Goal: Task Accomplishment & Management: Complete application form

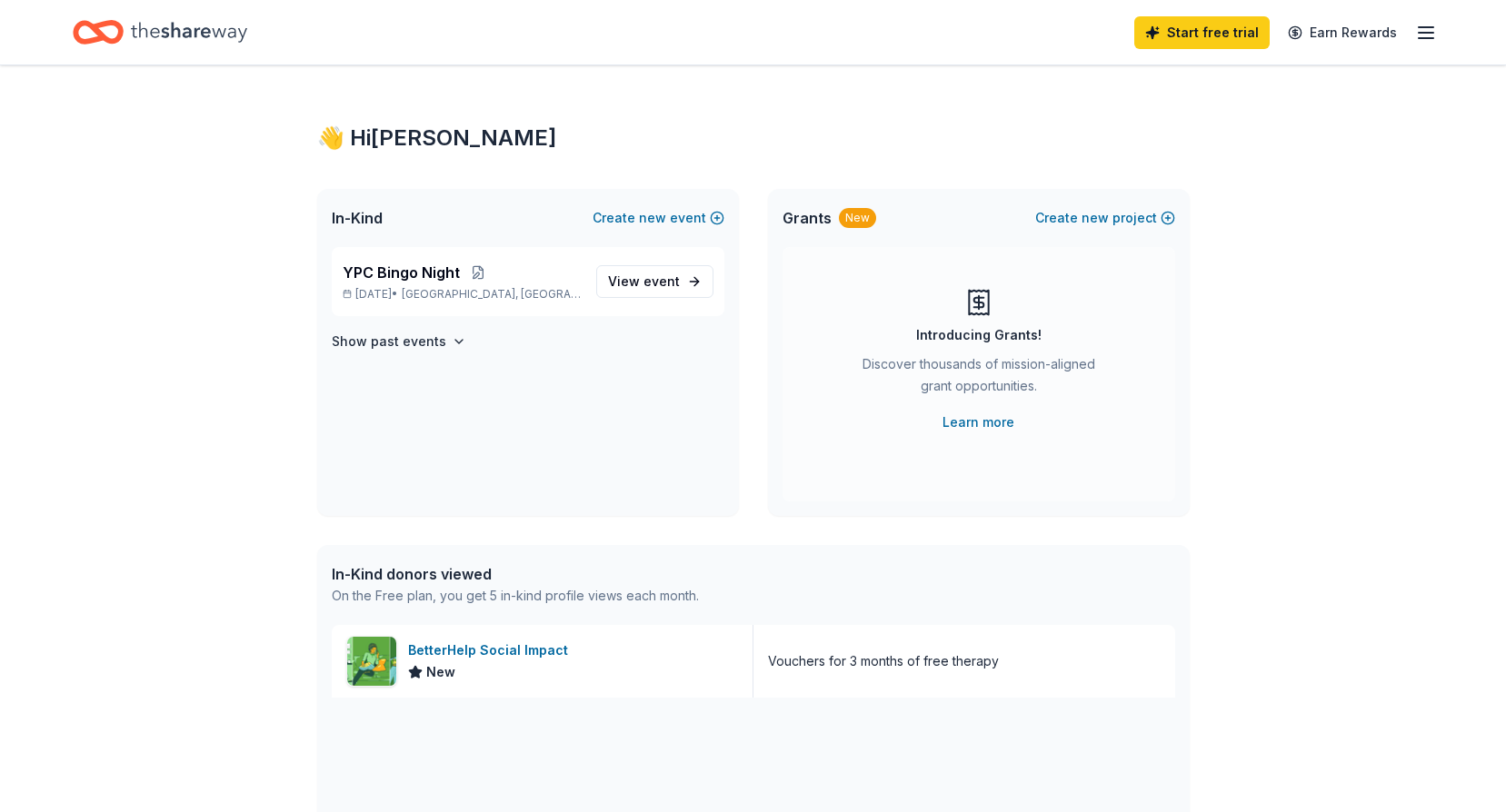
click at [178, 27] on icon "Home" at bounding box center [189, 33] width 116 height 37
click at [1419, 36] on icon "button" at bounding box center [1425, 32] width 21 height 21
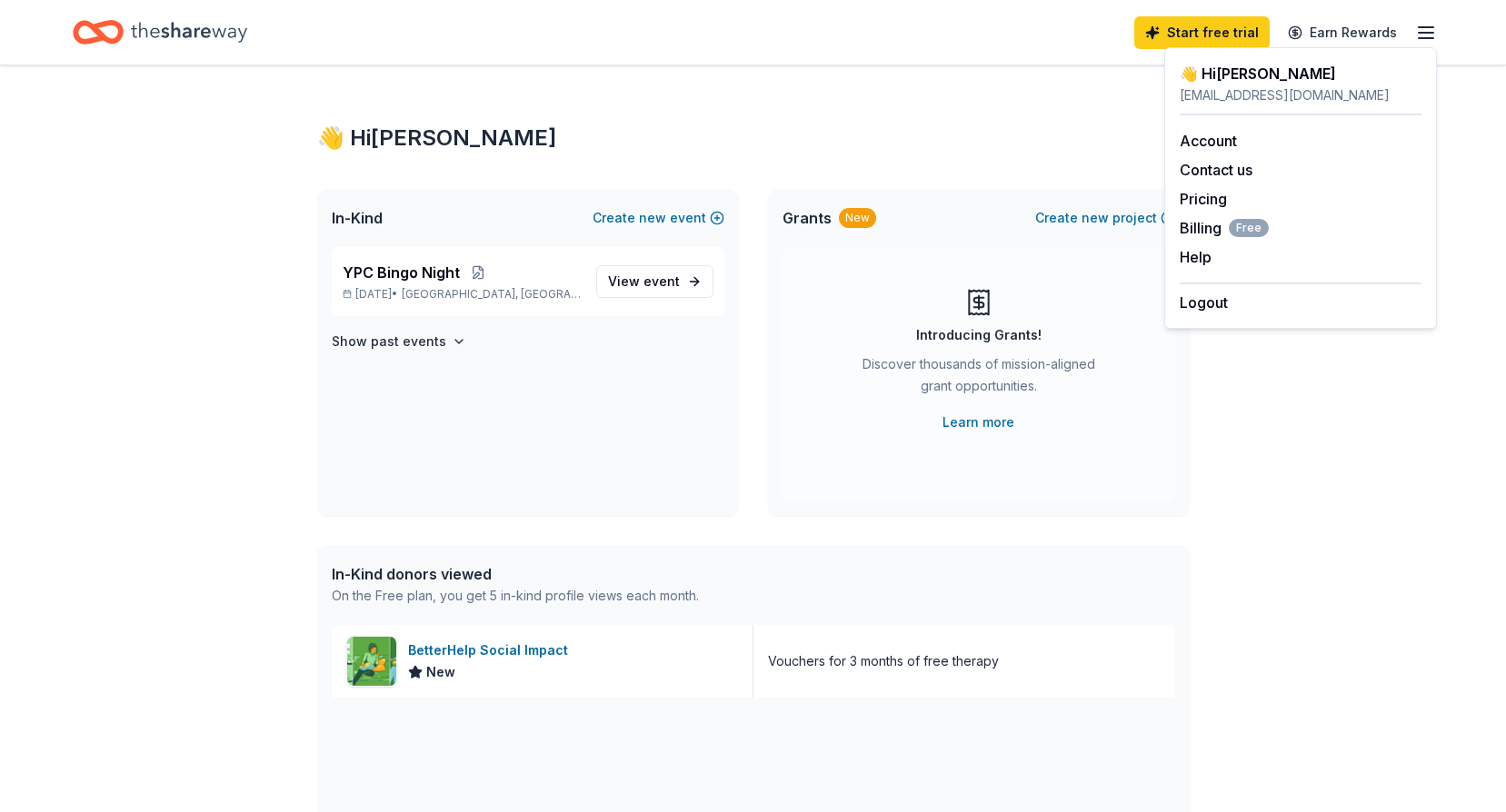
click at [956, 111] on div "👋 Hi Laura In-Kind Create new event YPC Bingo Night Oct 17, 2025 • Cleveland, O…" at bounding box center [753, 699] width 931 height 1268
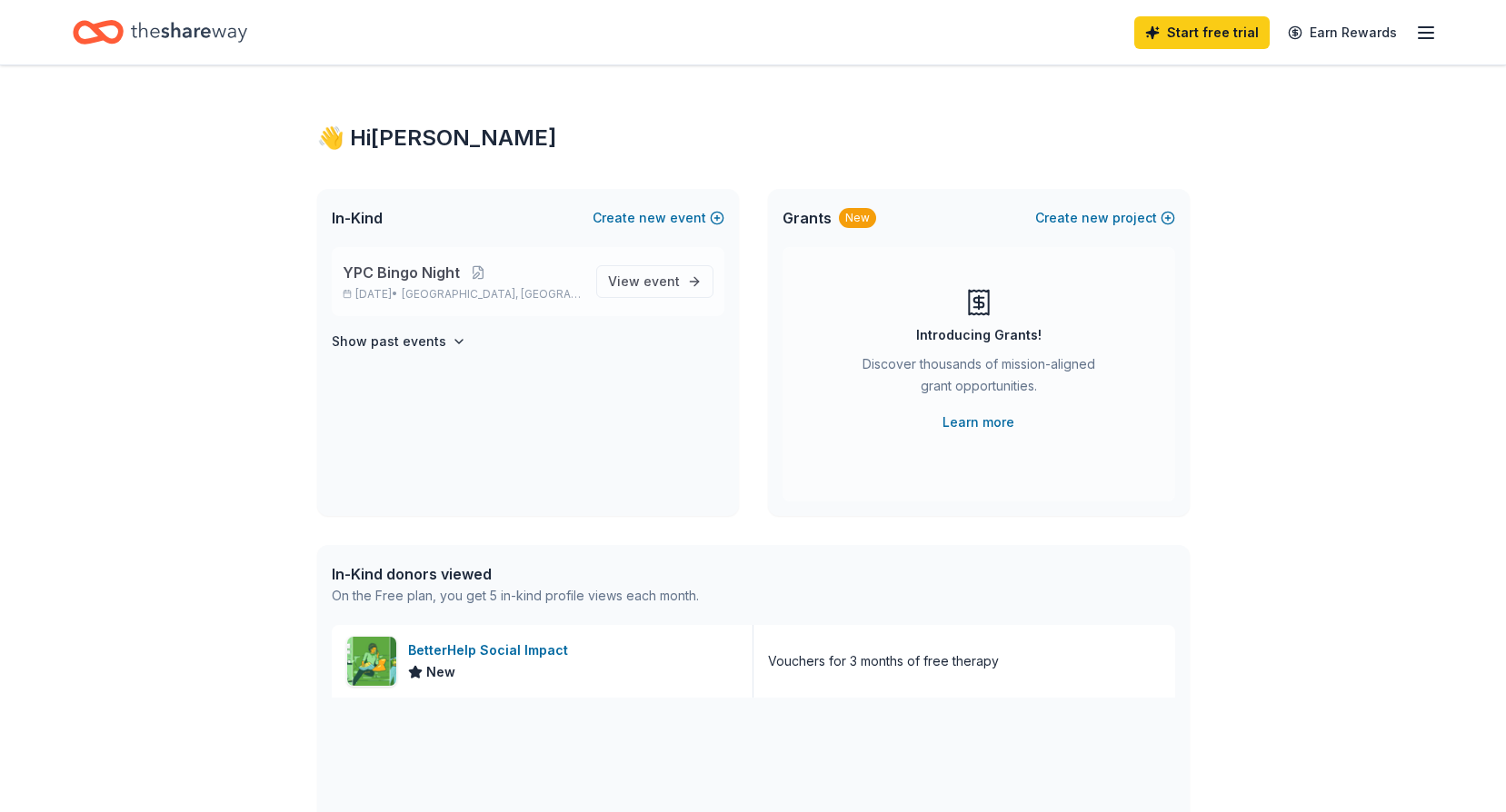
click at [379, 273] on span "YPC Bingo Night" at bounding box center [402, 272] width 117 height 21
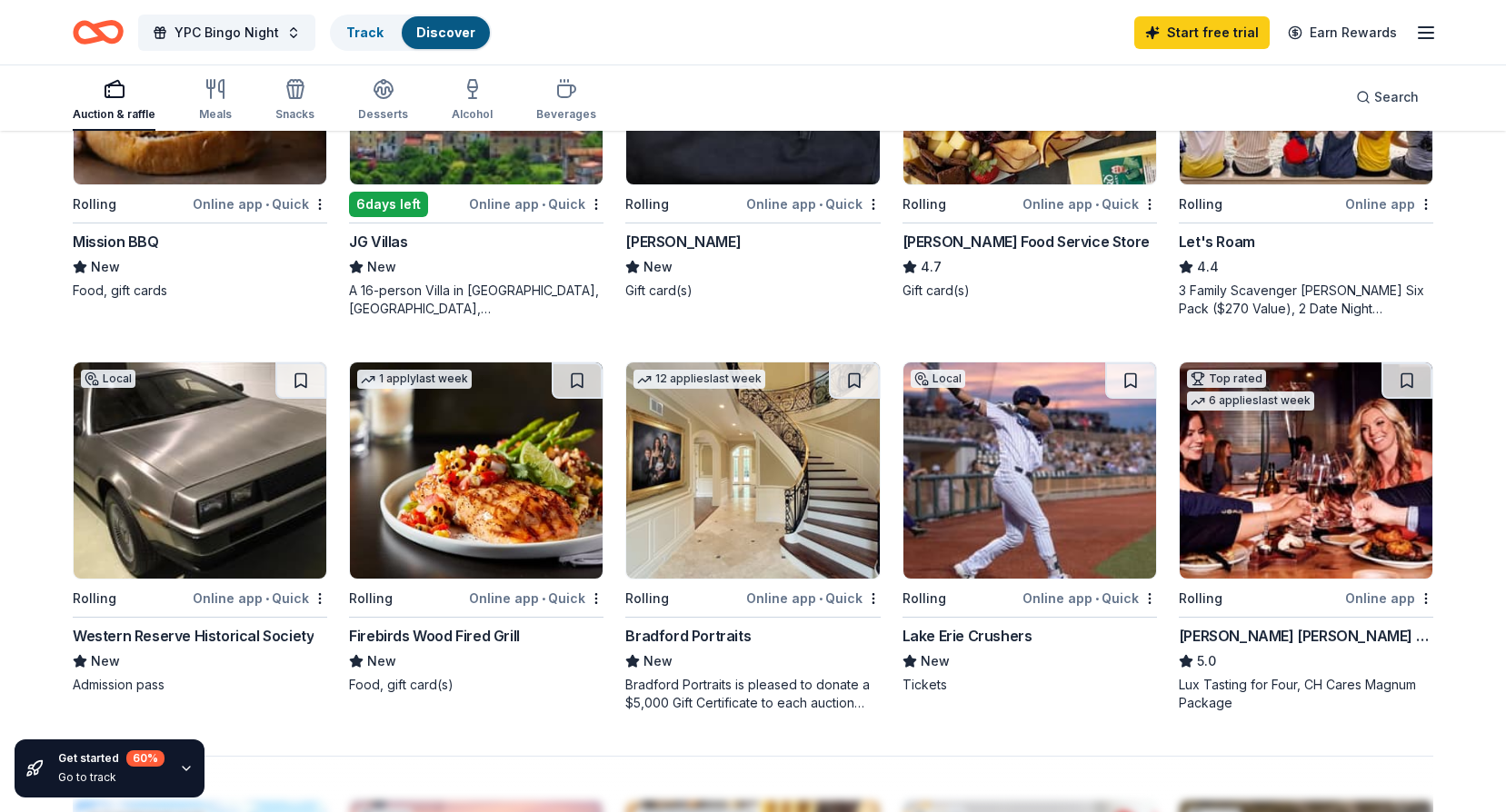
scroll to position [1272, 0]
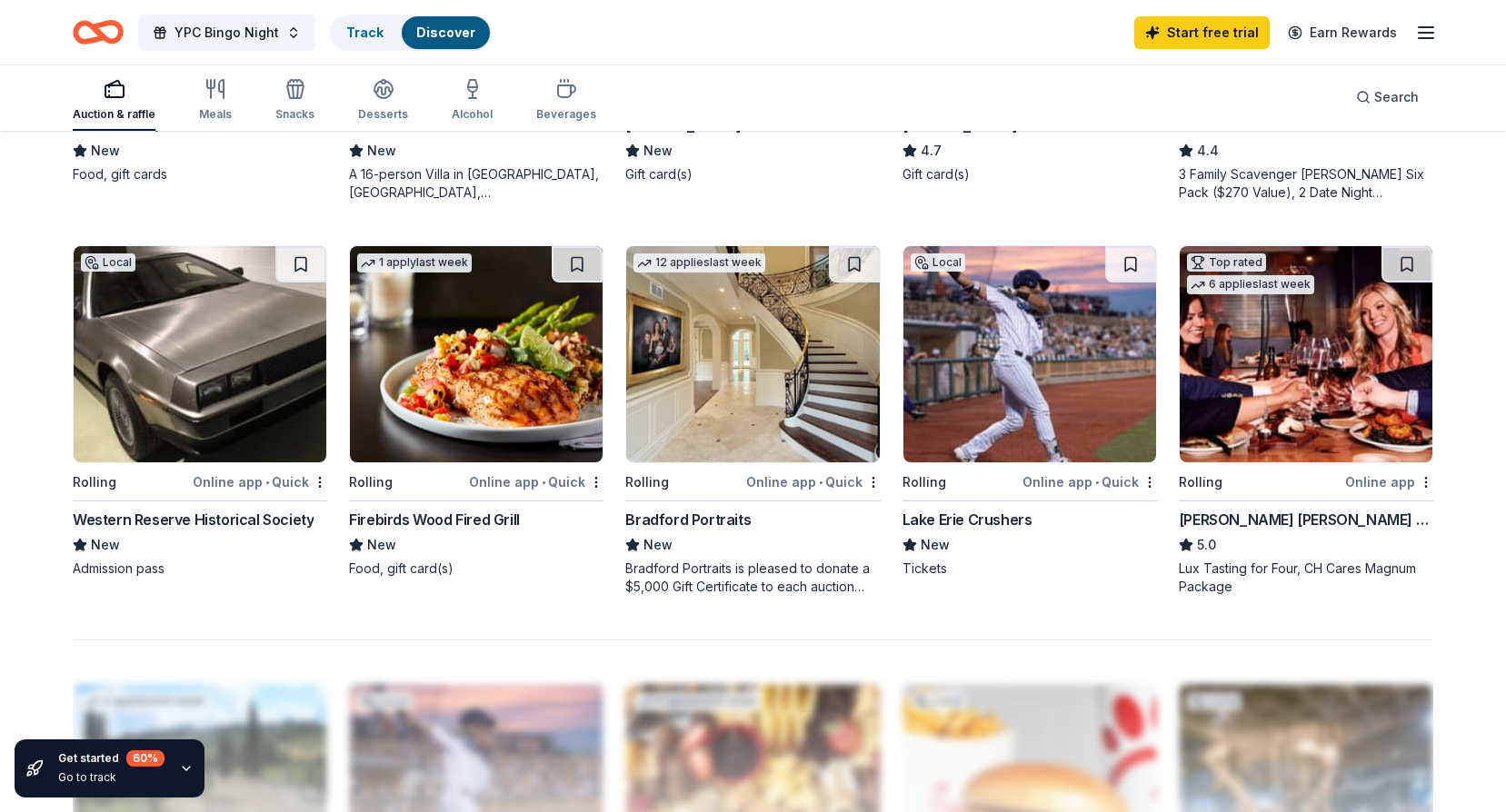
click at [183, 508] on div "Western Reserve Historical Society" at bounding box center [192, 518] width 241 height 21
click at [987, 360] on img at bounding box center [1030, 354] width 253 height 216
click at [458, 402] on img at bounding box center [476, 354] width 253 height 216
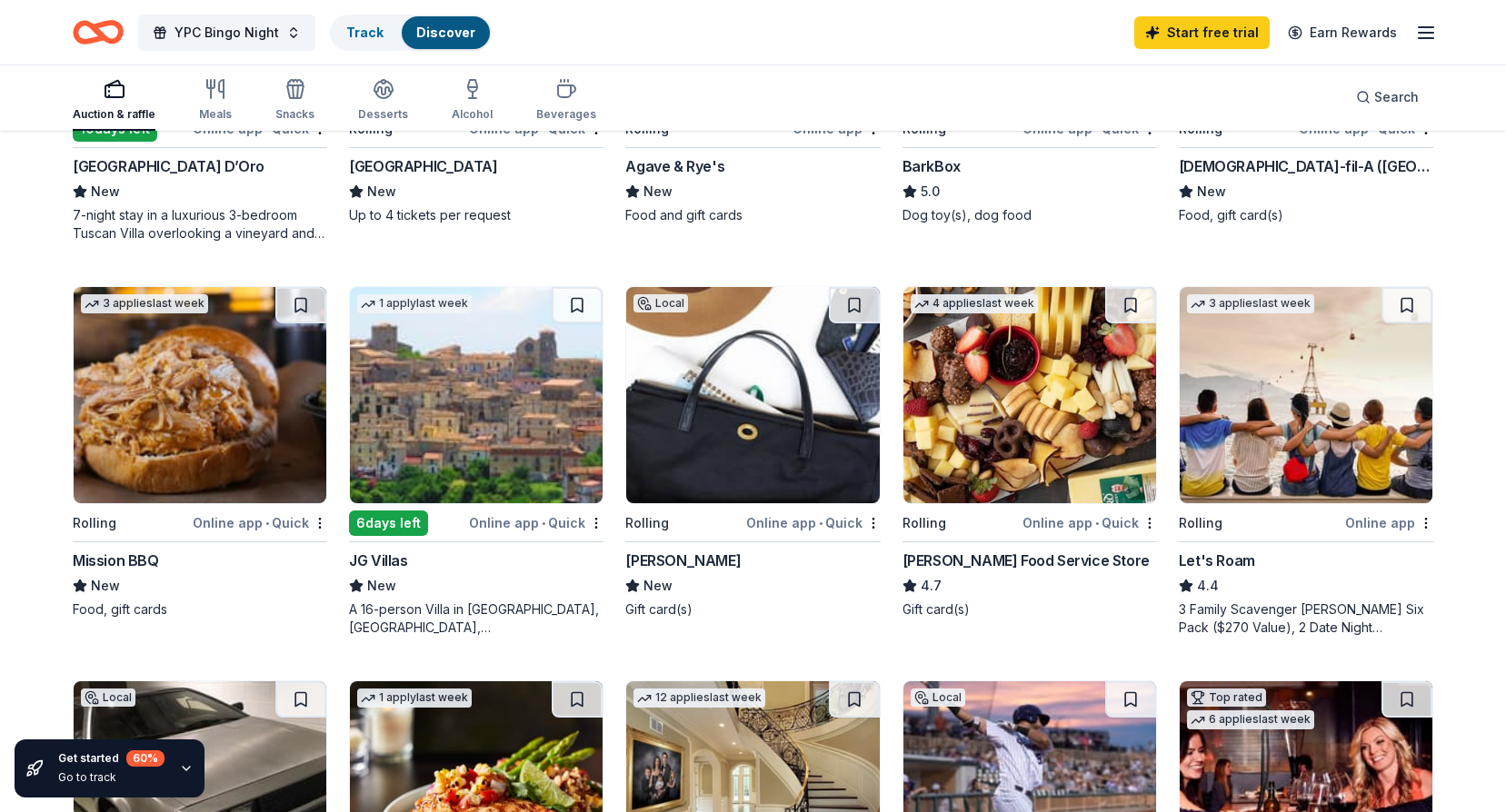
scroll to position [818, 0]
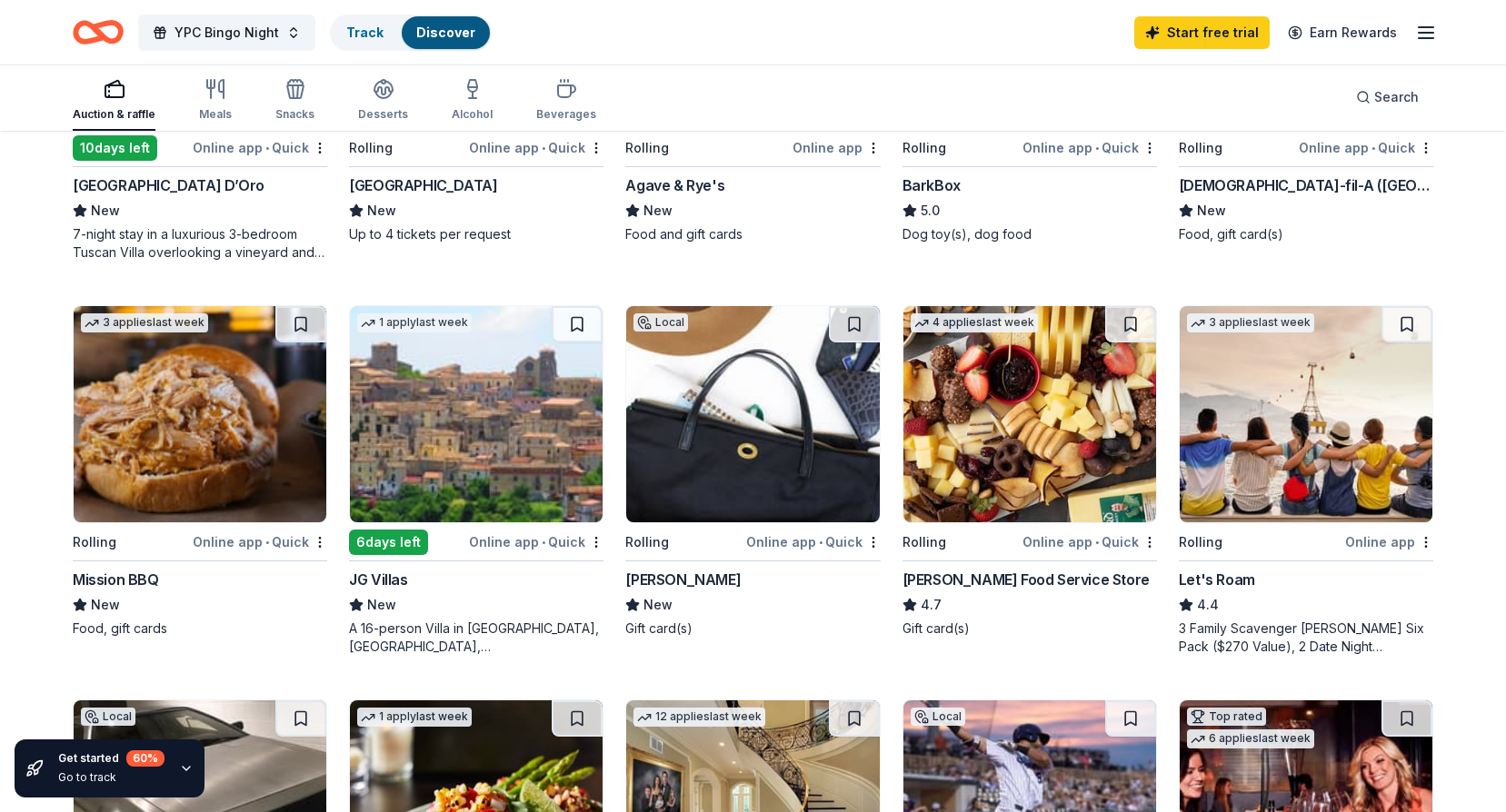
click at [743, 449] on img at bounding box center [753, 413] width 253 height 216
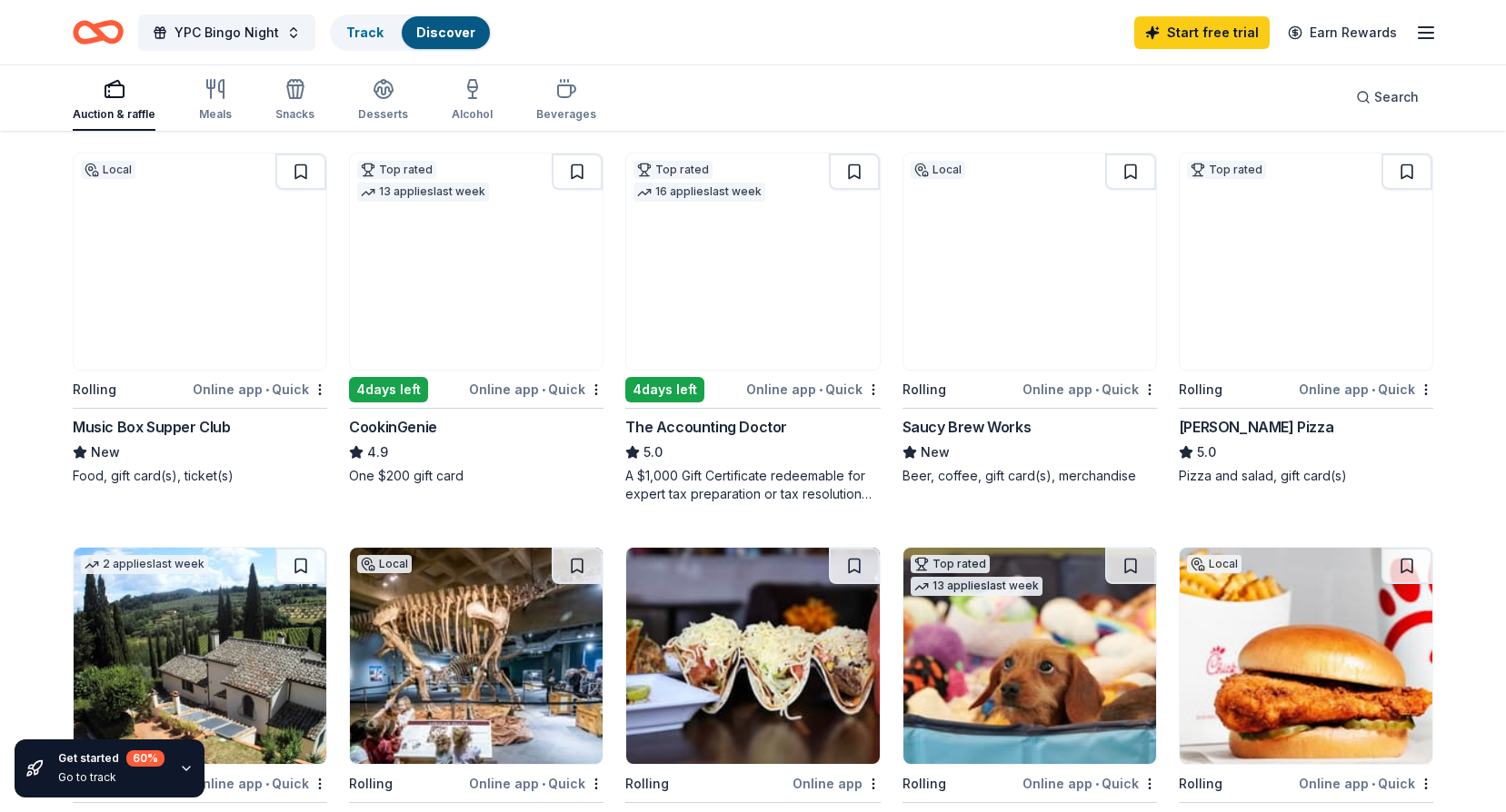
scroll to position [0, 0]
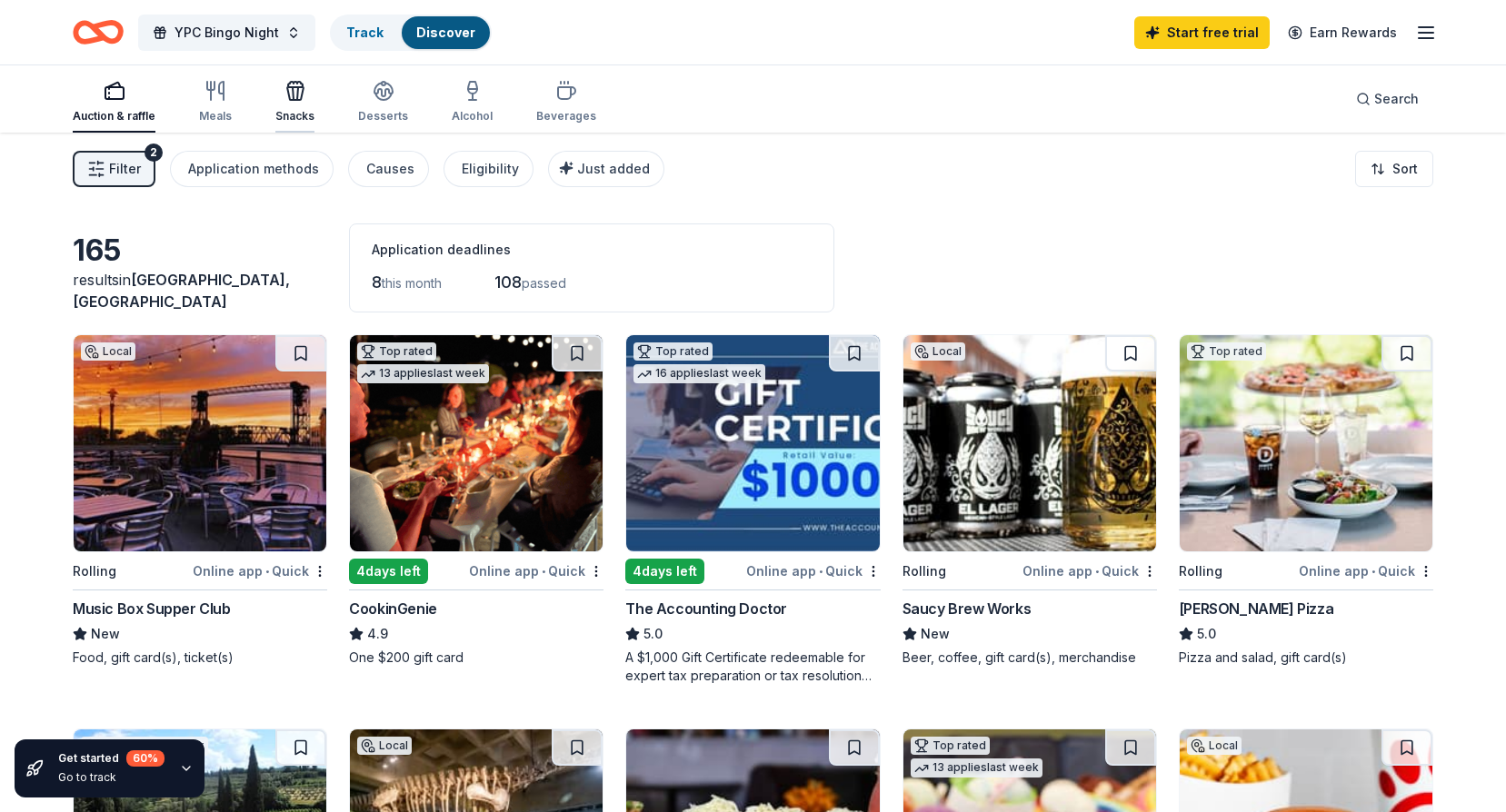
click at [297, 103] on div "Snacks" at bounding box center [295, 101] width 39 height 44
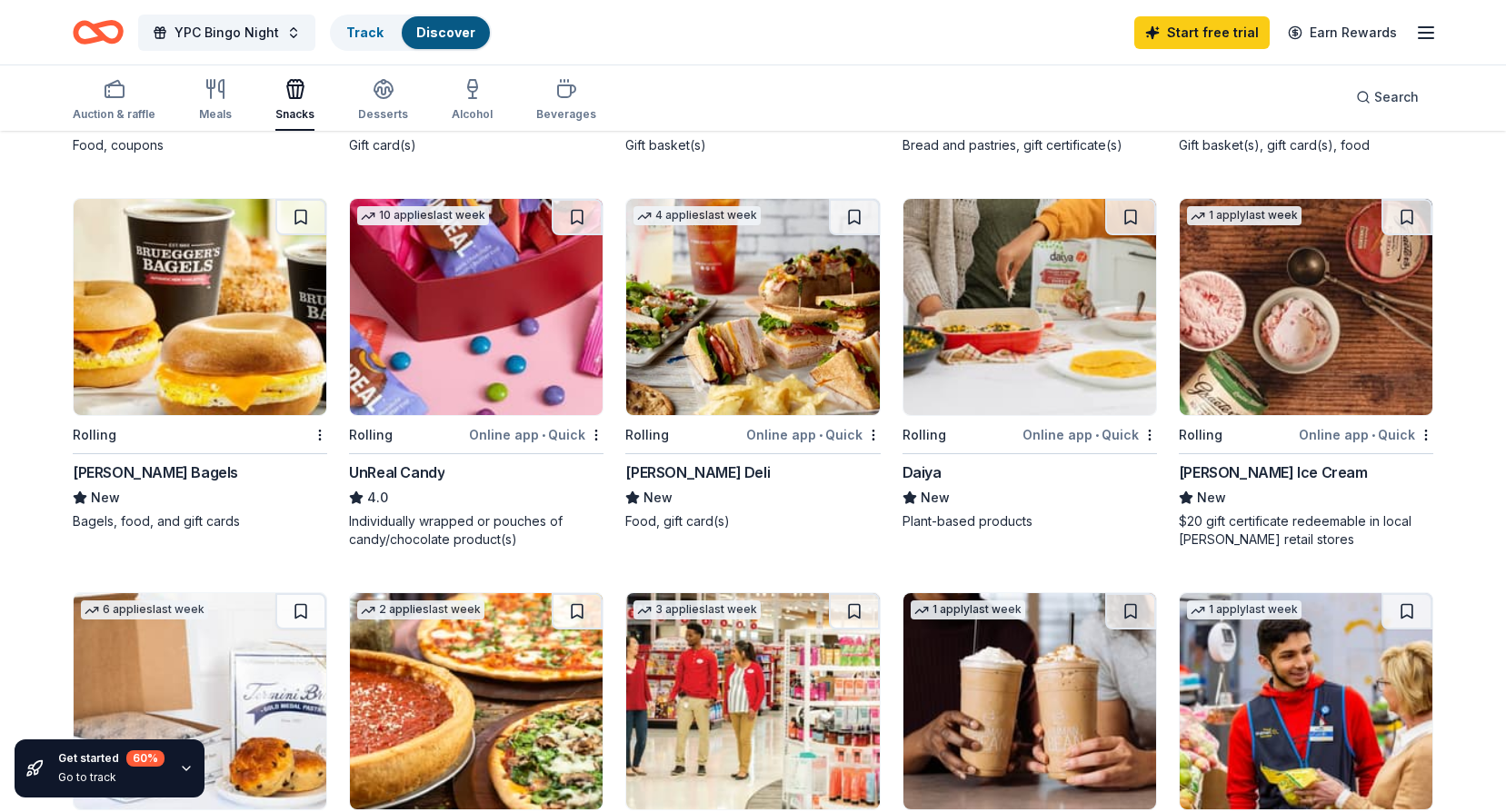
scroll to position [545, 0]
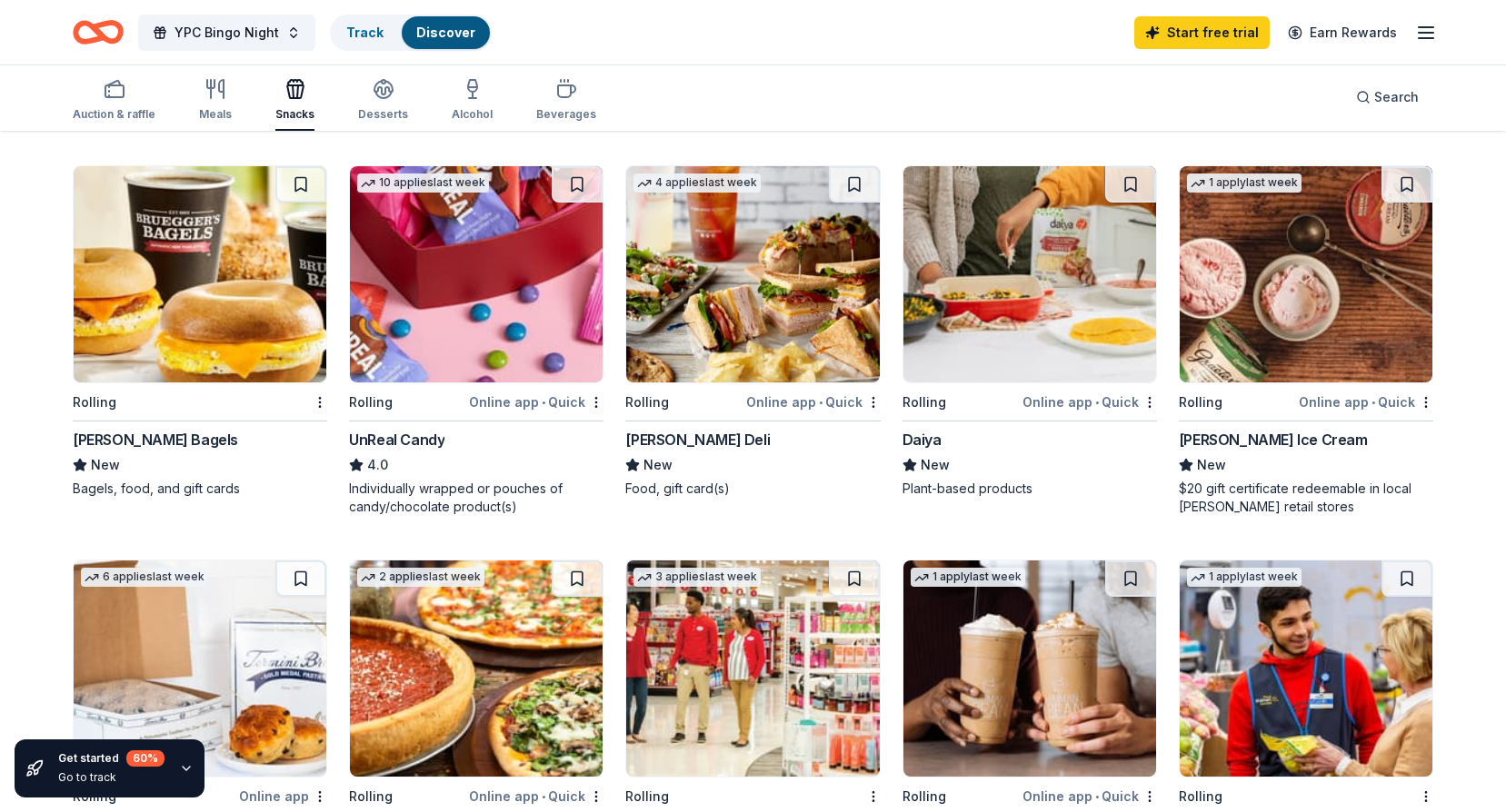
click at [1304, 318] on img at bounding box center [1306, 274] width 253 height 216
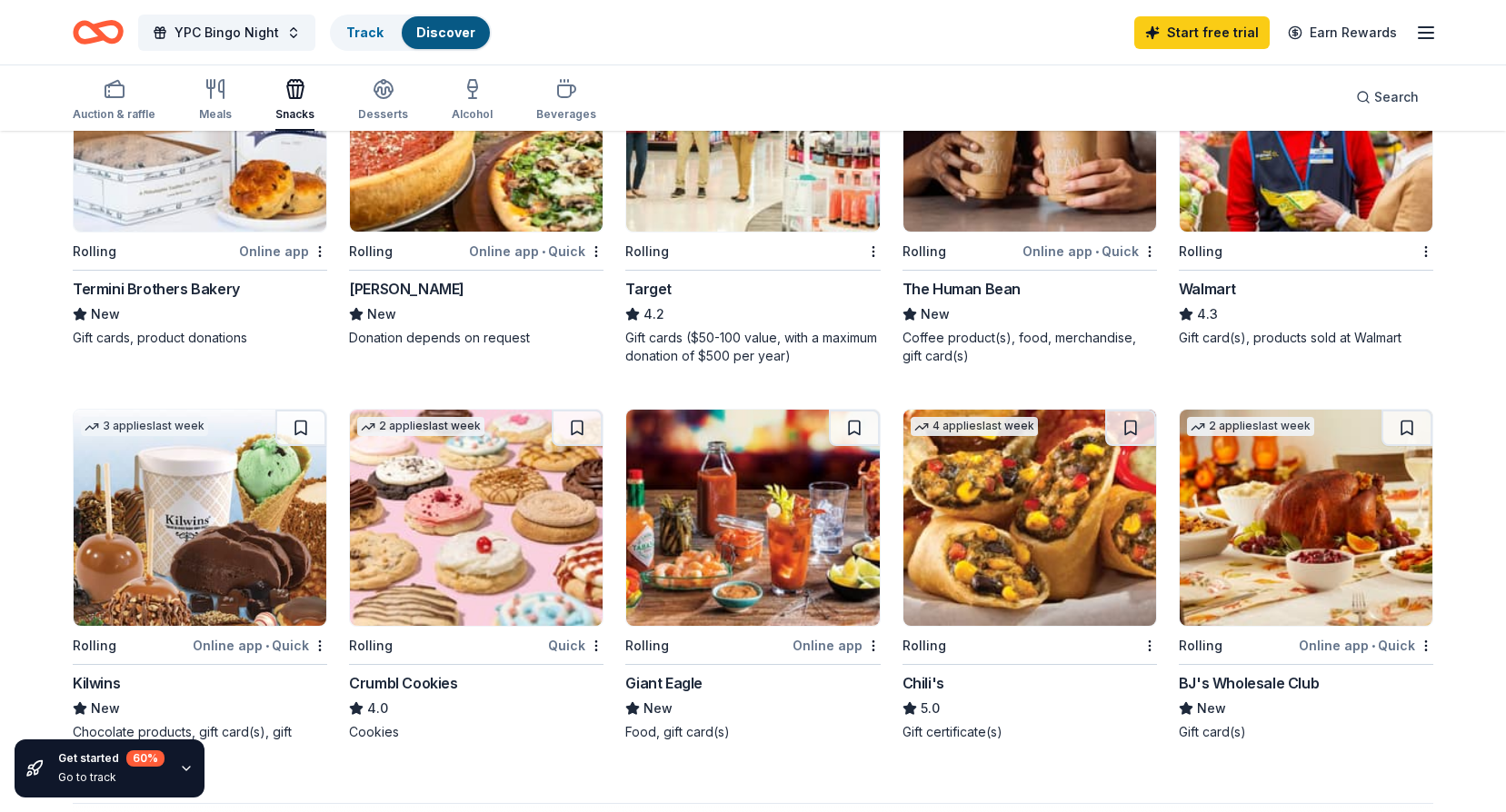
scroll to position [1181, 0]
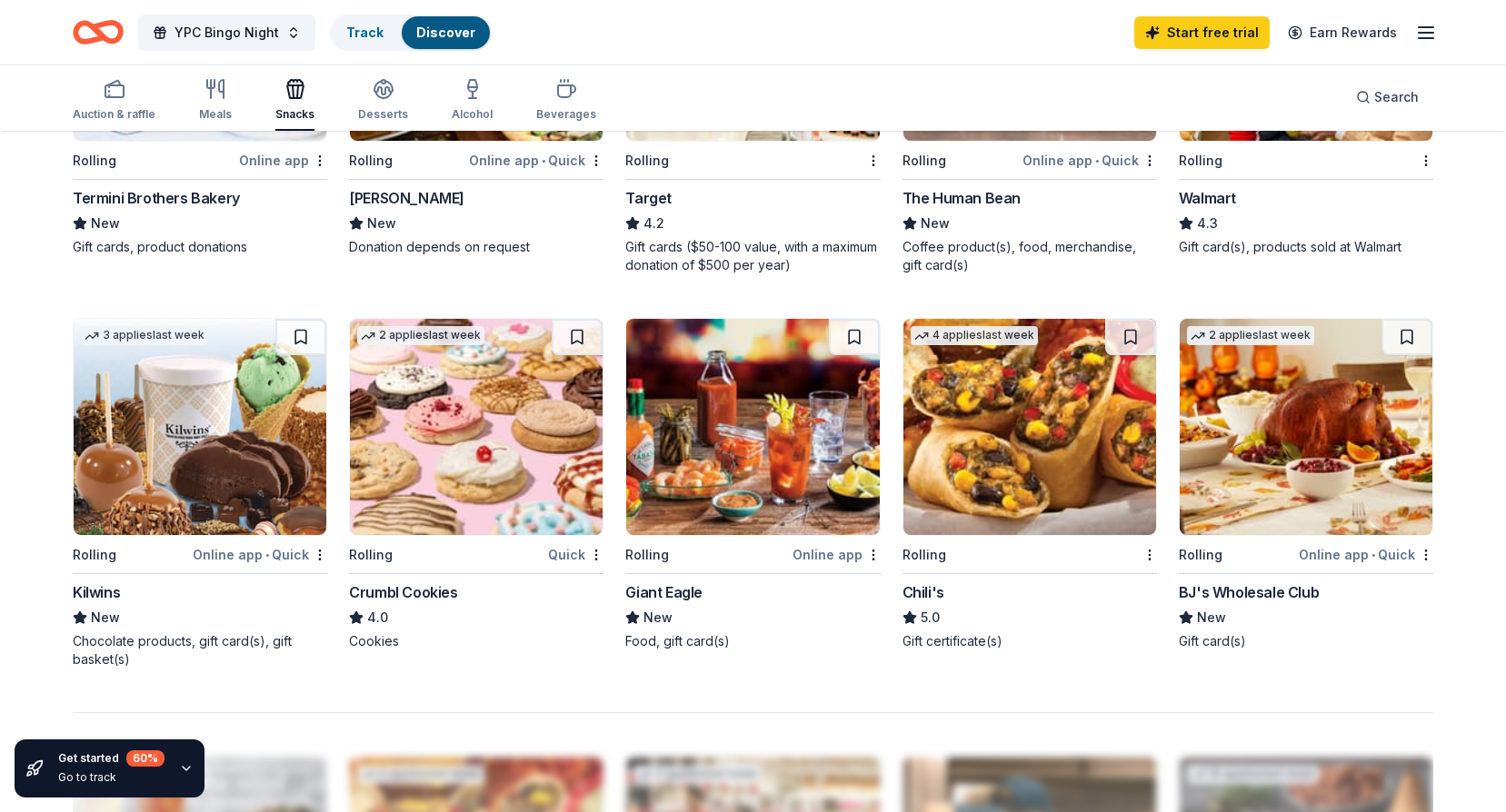
click at [443, 426] on img at bounding box center [476, 426] width 253 height 216
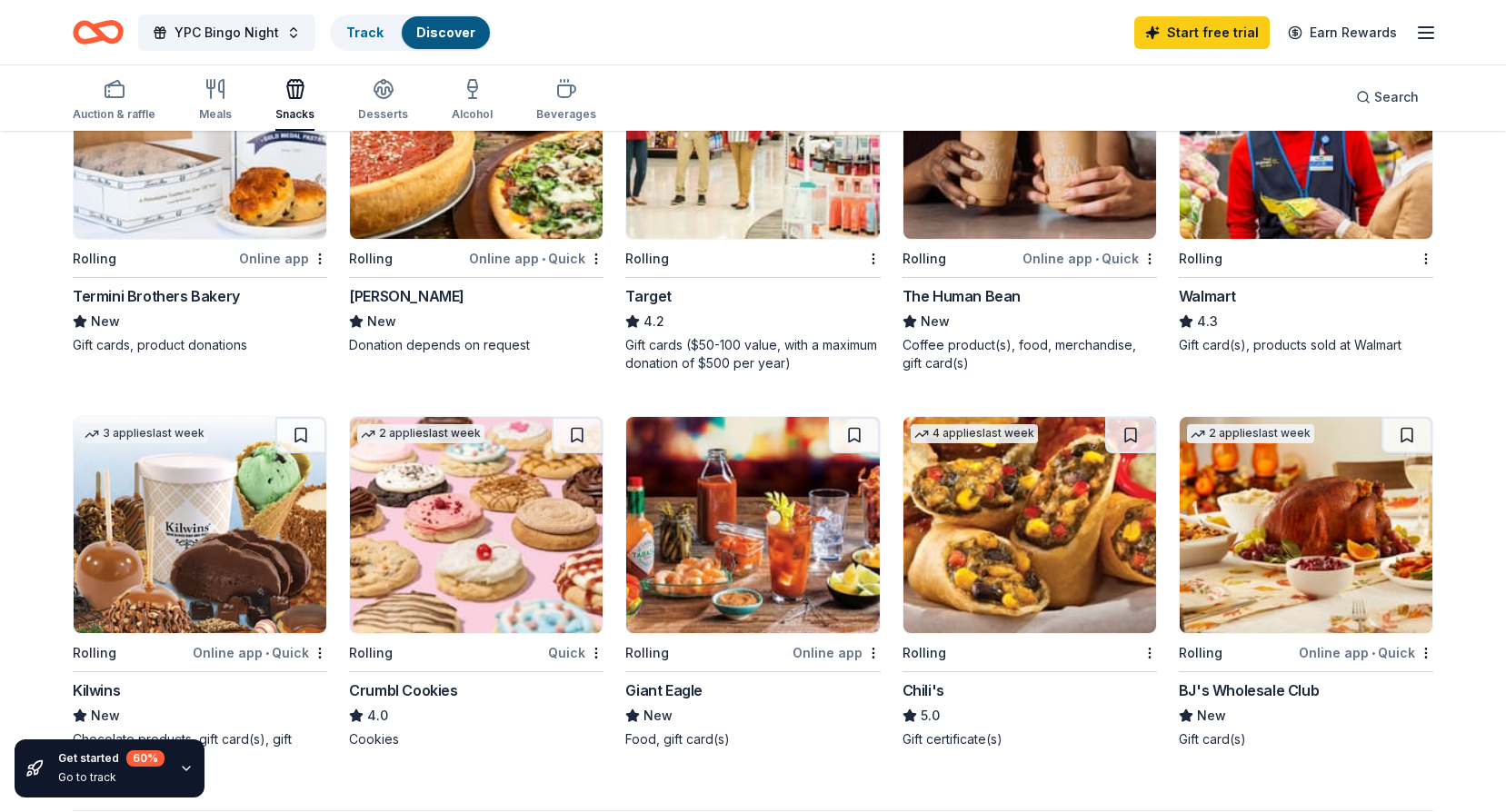
scroll to position [1173, 0]
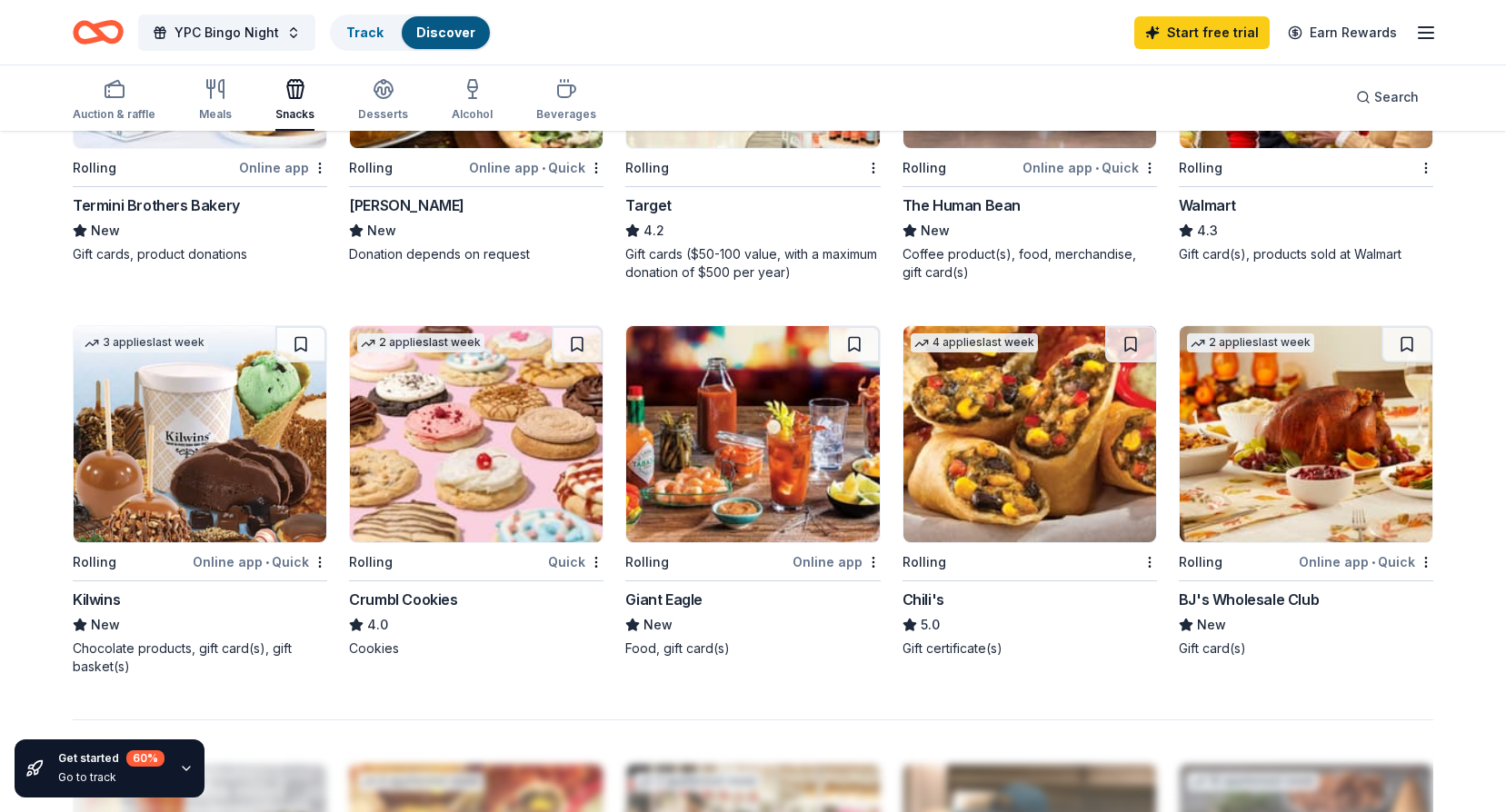
click at [206, 411] on img at bounding box center [200, 434] width 253 height 216
click at [178, 424] on img at bounding box center [200, 434] width 253 height 216
click at [148, 352] on div "3 applies last week" at bounding box center [144, 341] width 142 height 30
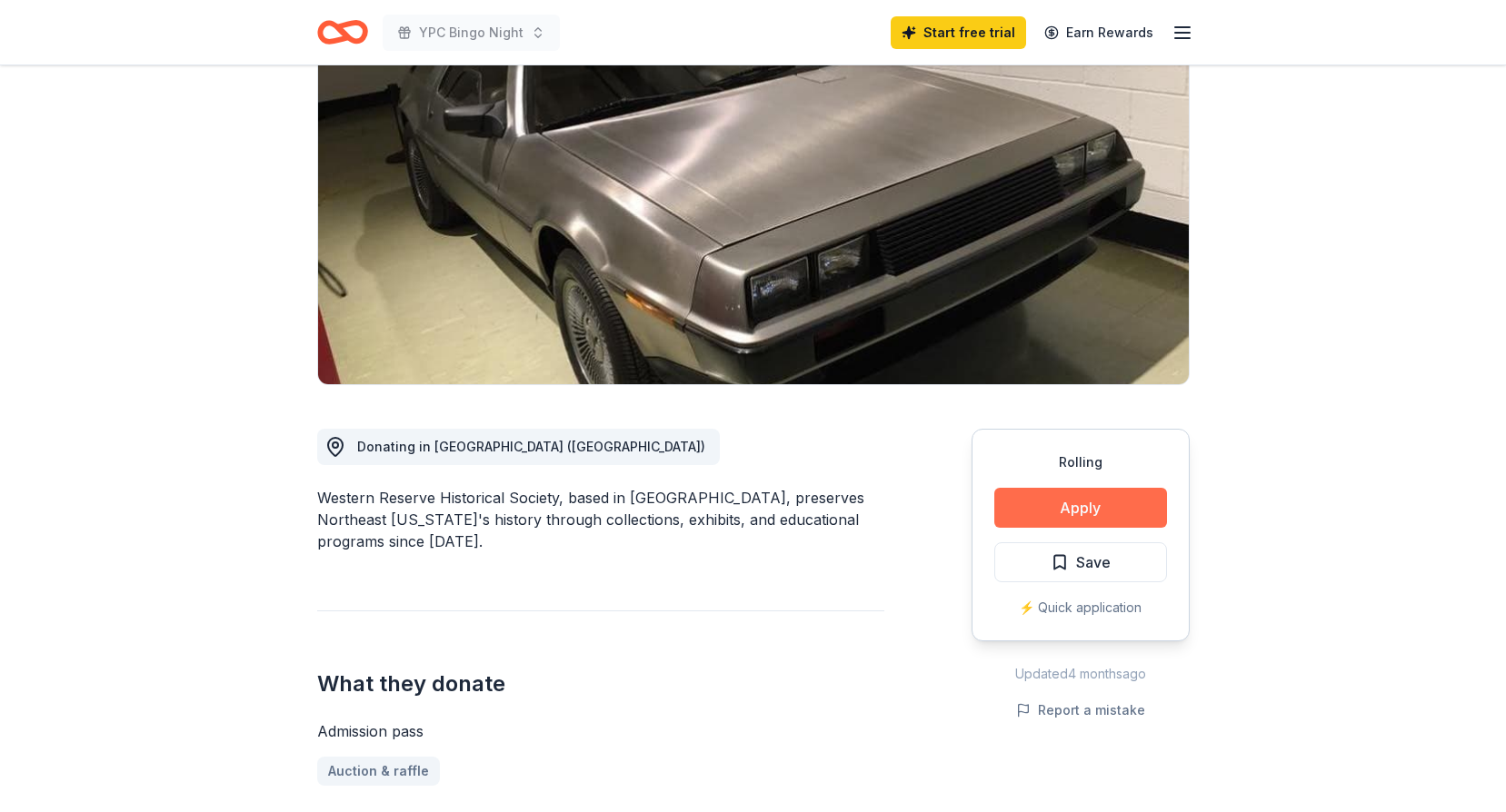
scroll to position [182, 0]
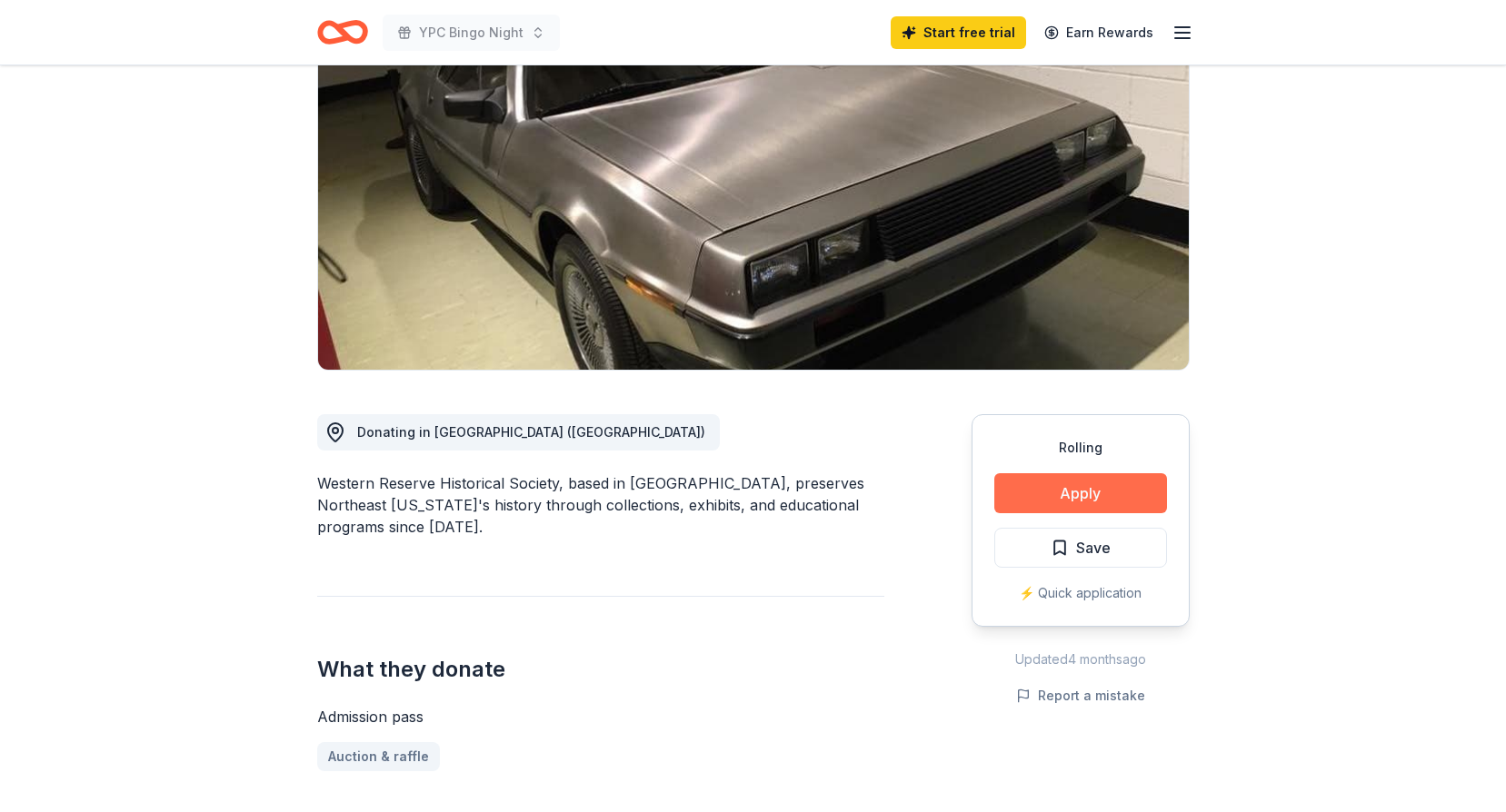
click at [1061, 492] on button "Apply" at bounding box center [1081, 492] width 173 height 40
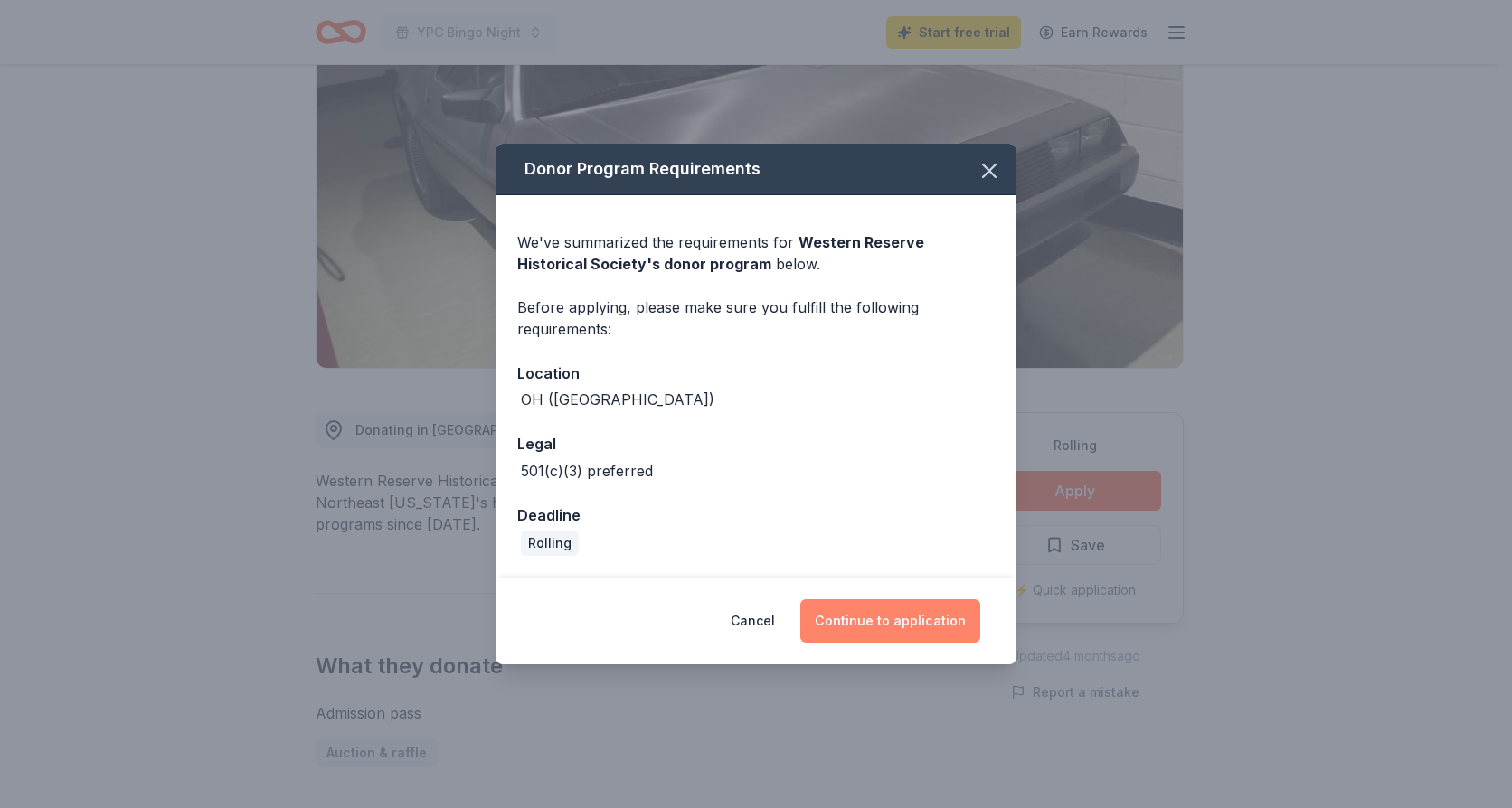
click at [868, 624] on button "Continue to application" at bounding box center [890, 620] width 180 height 43
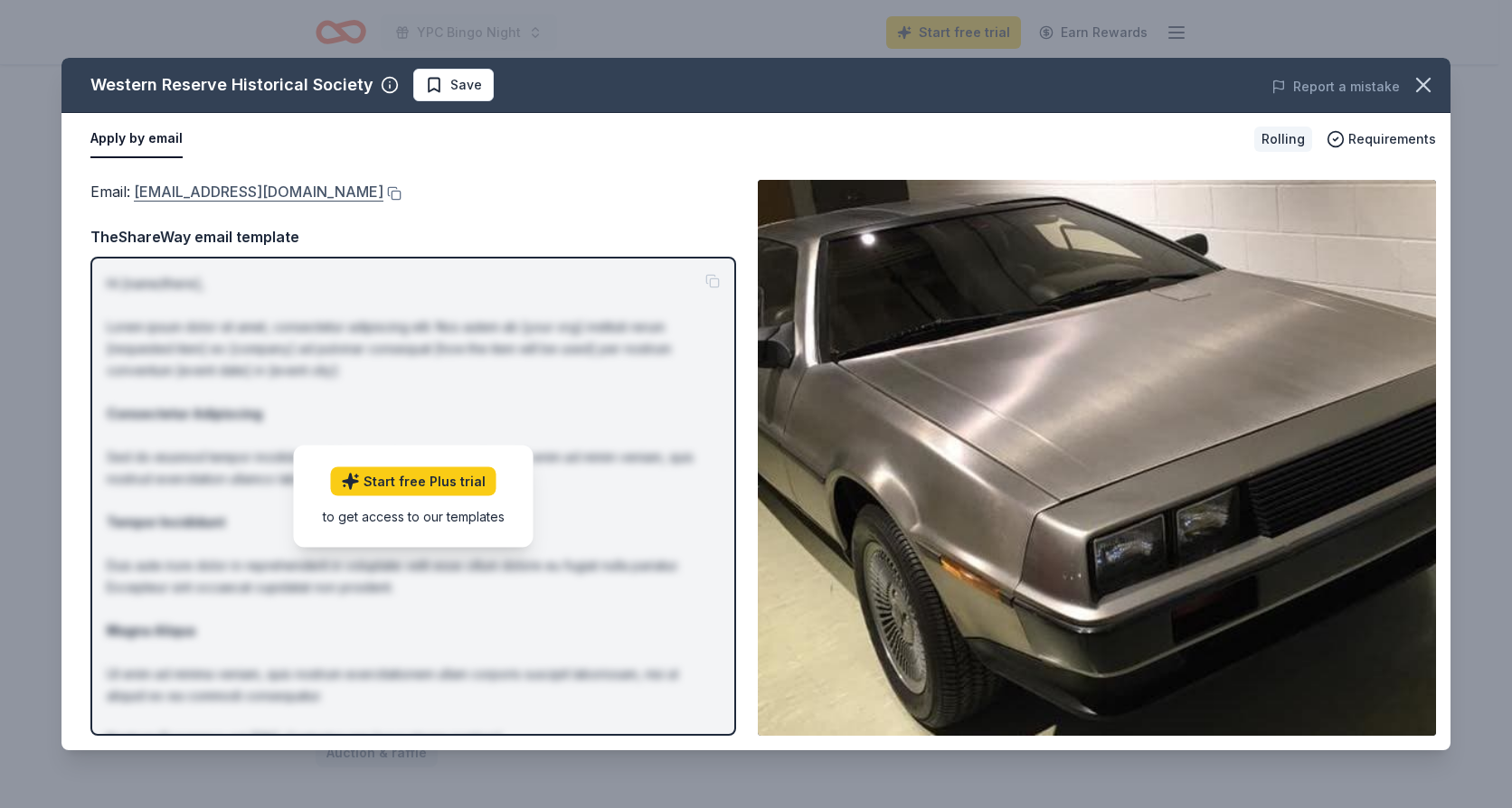
click at [201, 186] on link "info@wrhs.org" at bounding box center [259, 191] width 250 height 23
click at [1432, 84] on icon "button" at bounding box center [1422, 84] width 25 height 25
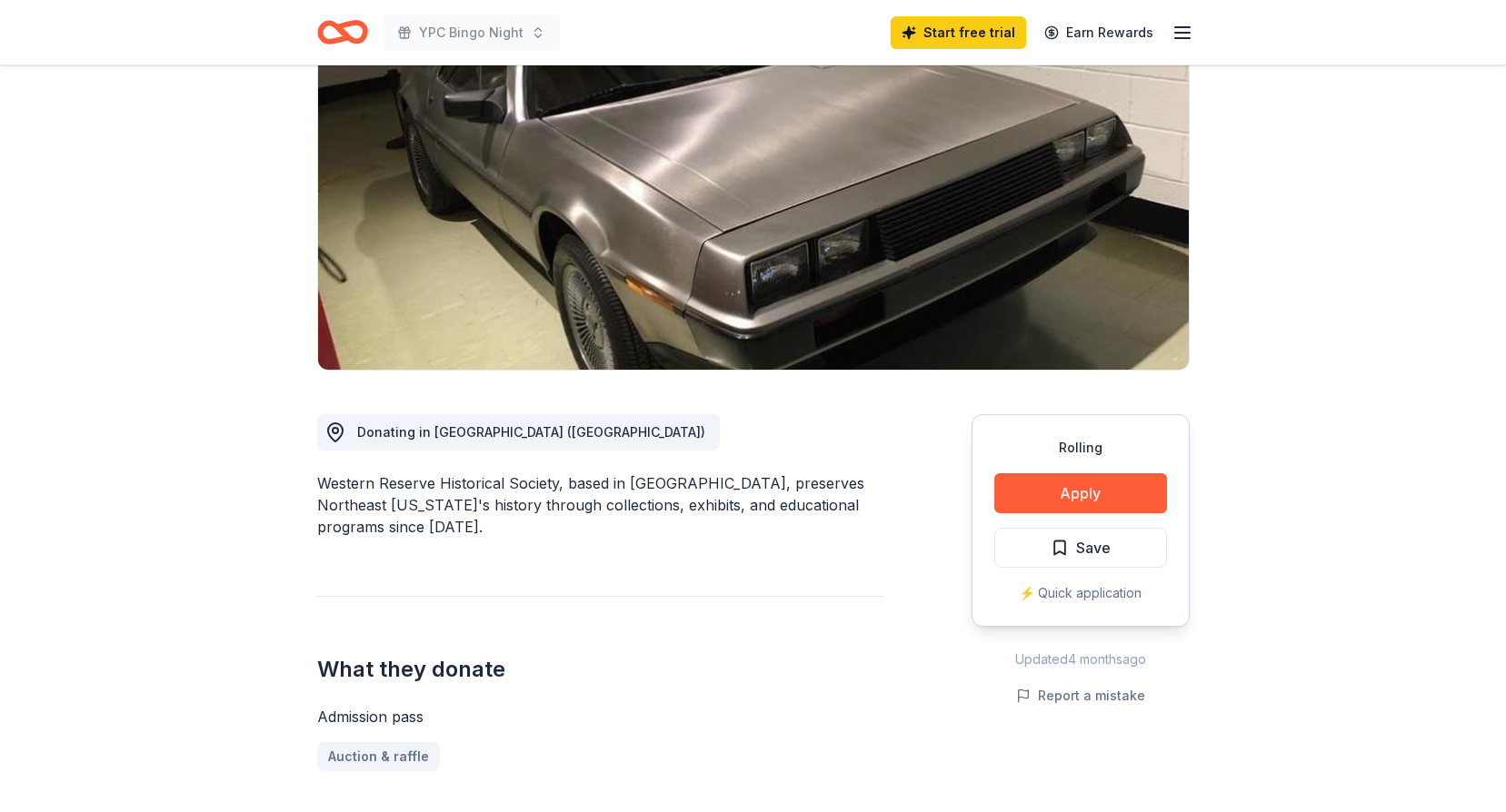
click at [321, 25] on icon "Home" at bounding box center [334, 32] width 28 height 19
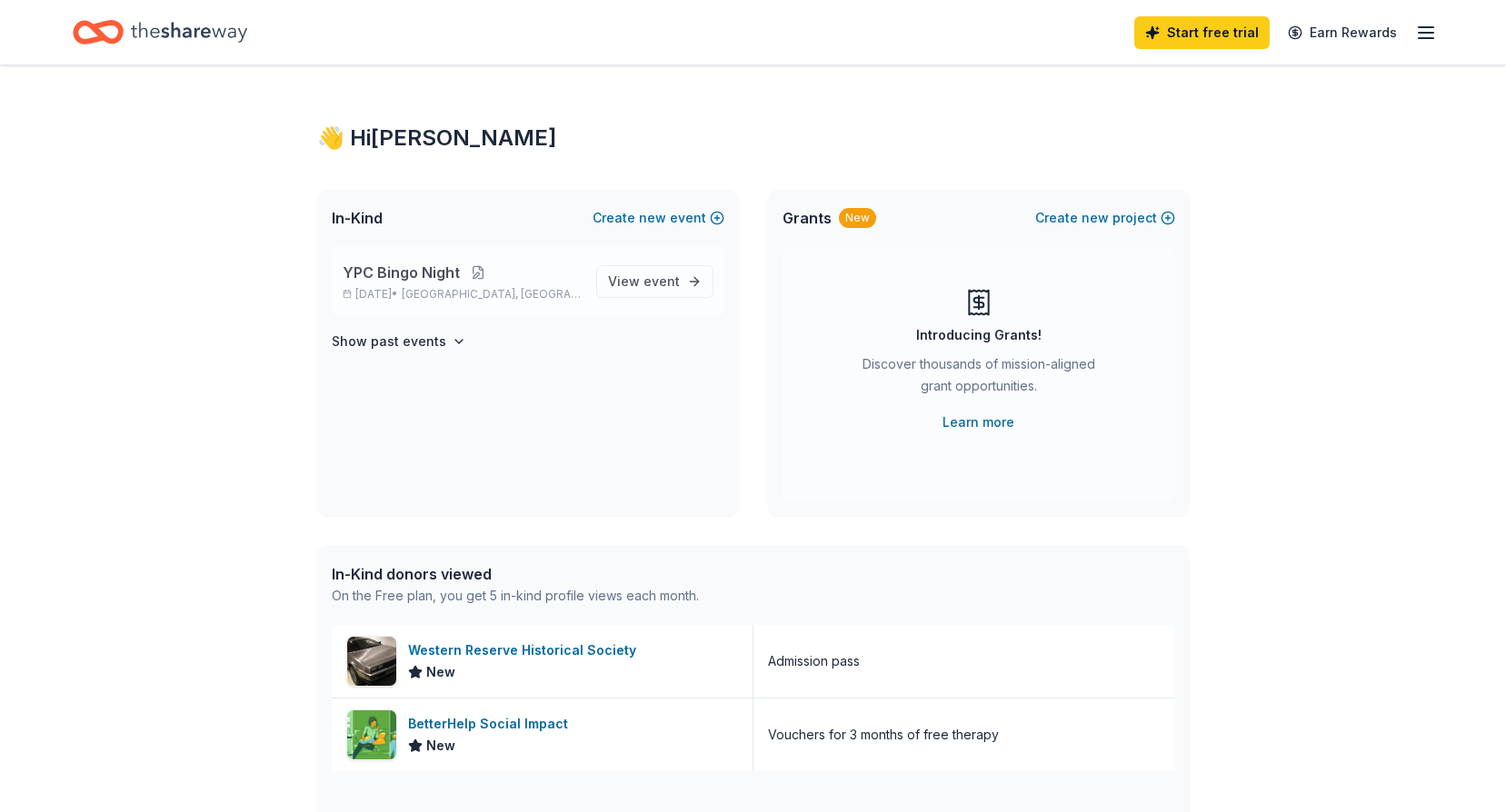
click at [461, 268] on button at bounding box center [478, 272] width 36 height 15
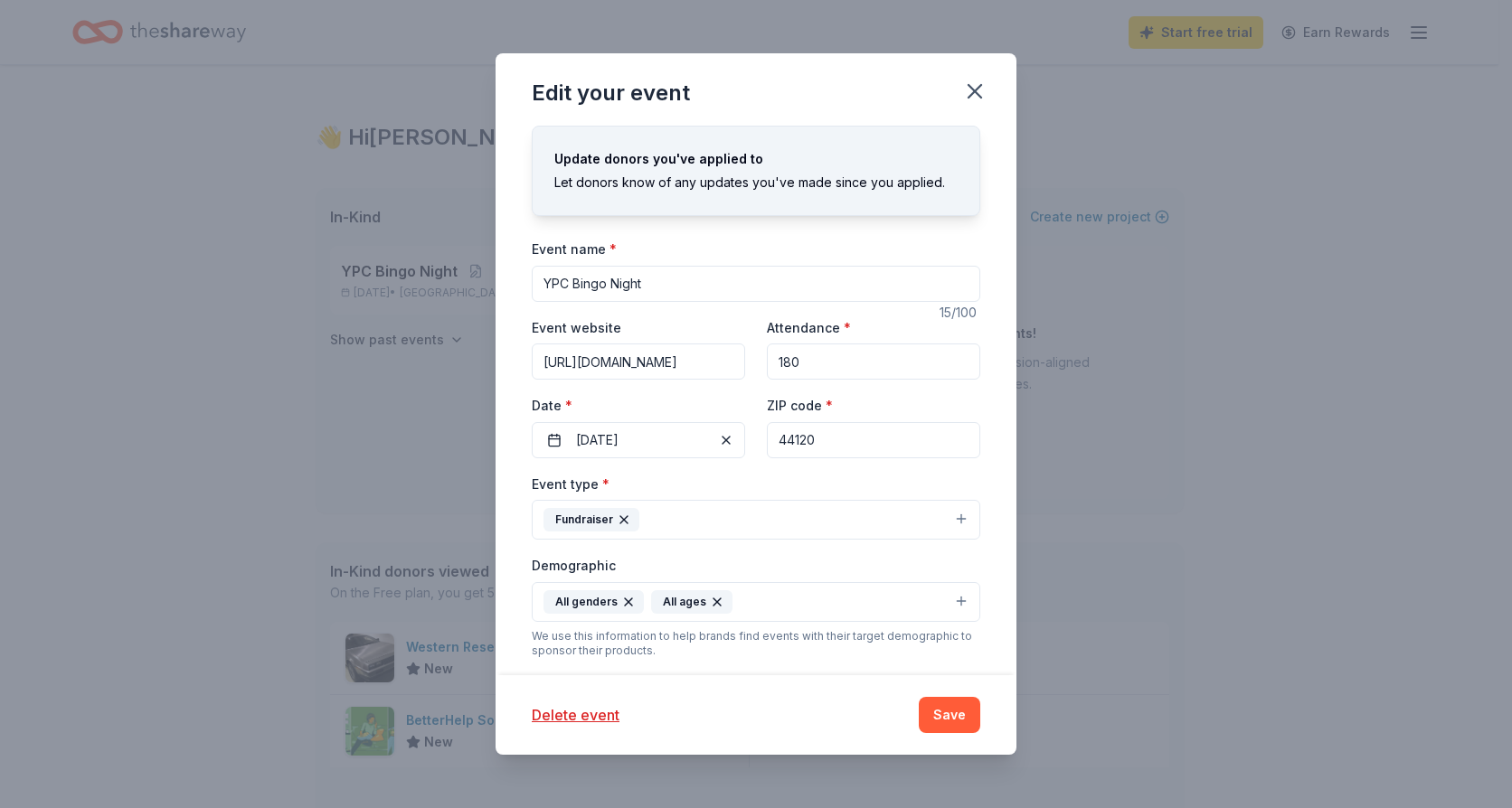
drag, startPoint x: 973, startPoint y: 89, endPoint x: 899, endPoint y: 121, distance: 80.6
click at [973, 89] on icon "button" at bounding box center [975, 92] width 13 height 13
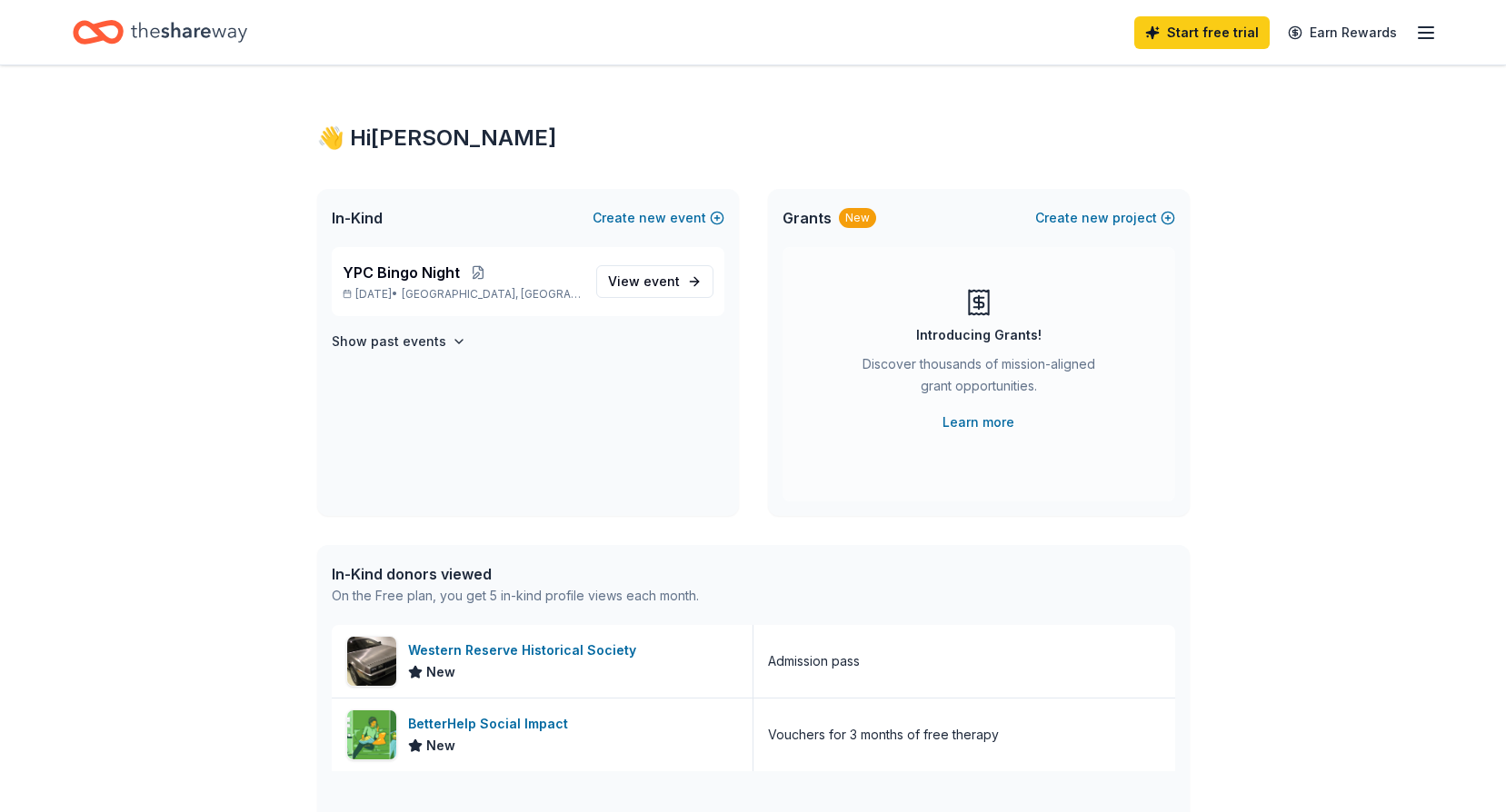
click at [159, 31] on icon "Home" at bounding box center [189, 32] width 116 height 20
click at [1428, 30] on icon "button" at bounding box center [1425, 32] width 21 height 21
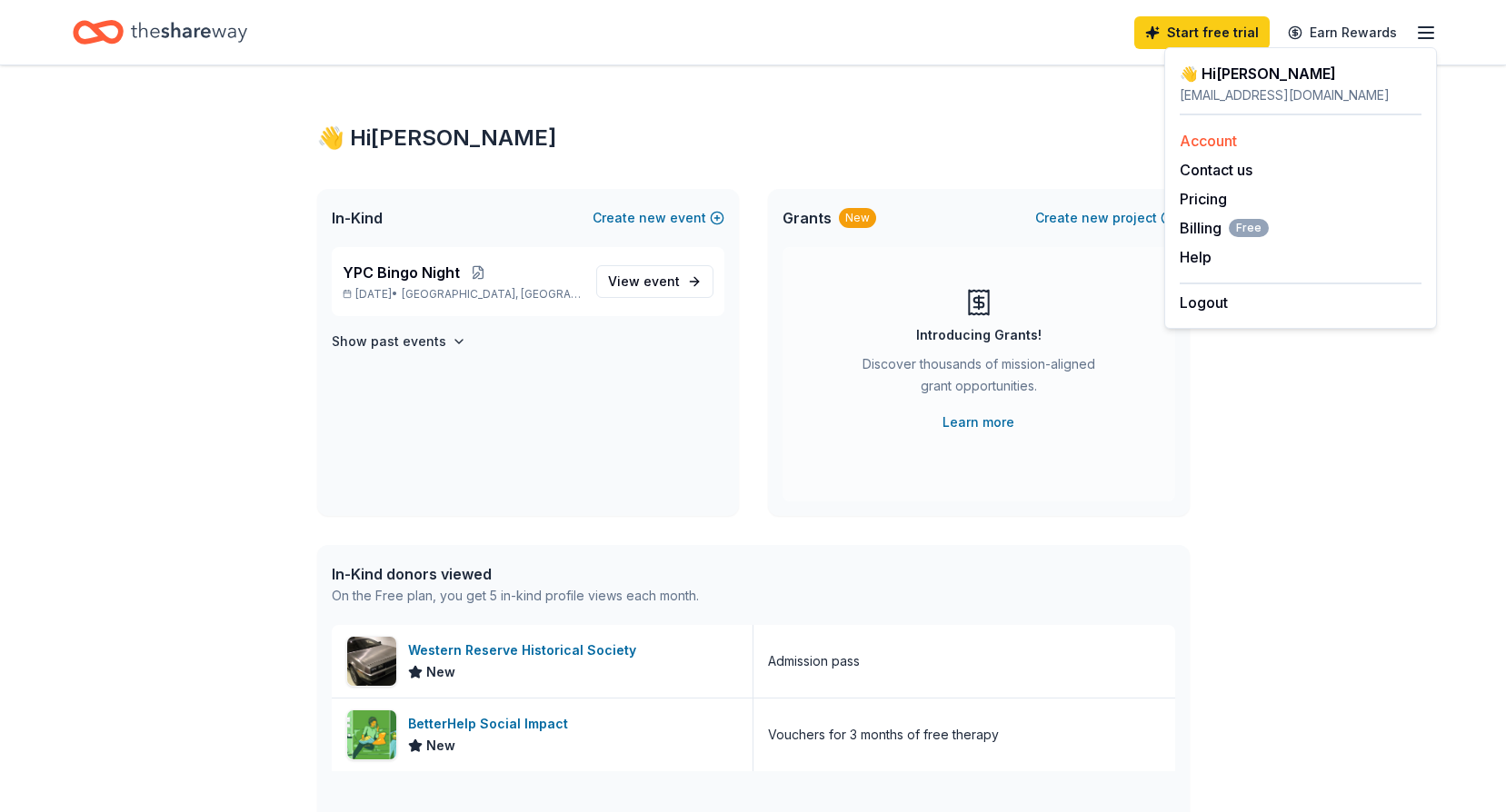
click at [1229, 141] on link "Account" at bounding box center [1209, 141] width 58 height 19
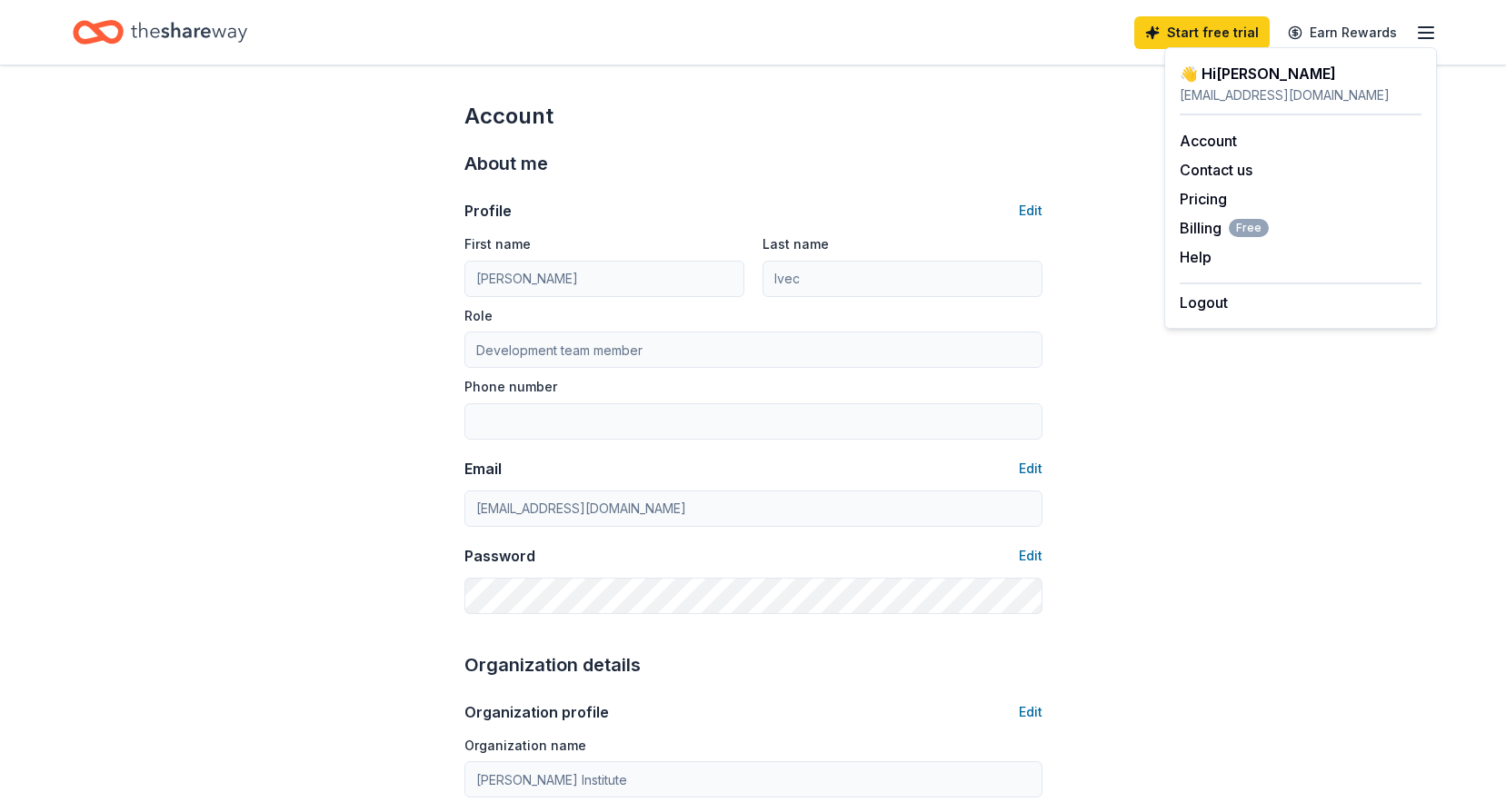
click at [194, 35] on icon "Home" at bounding box center [189, 32] width 116 height 20
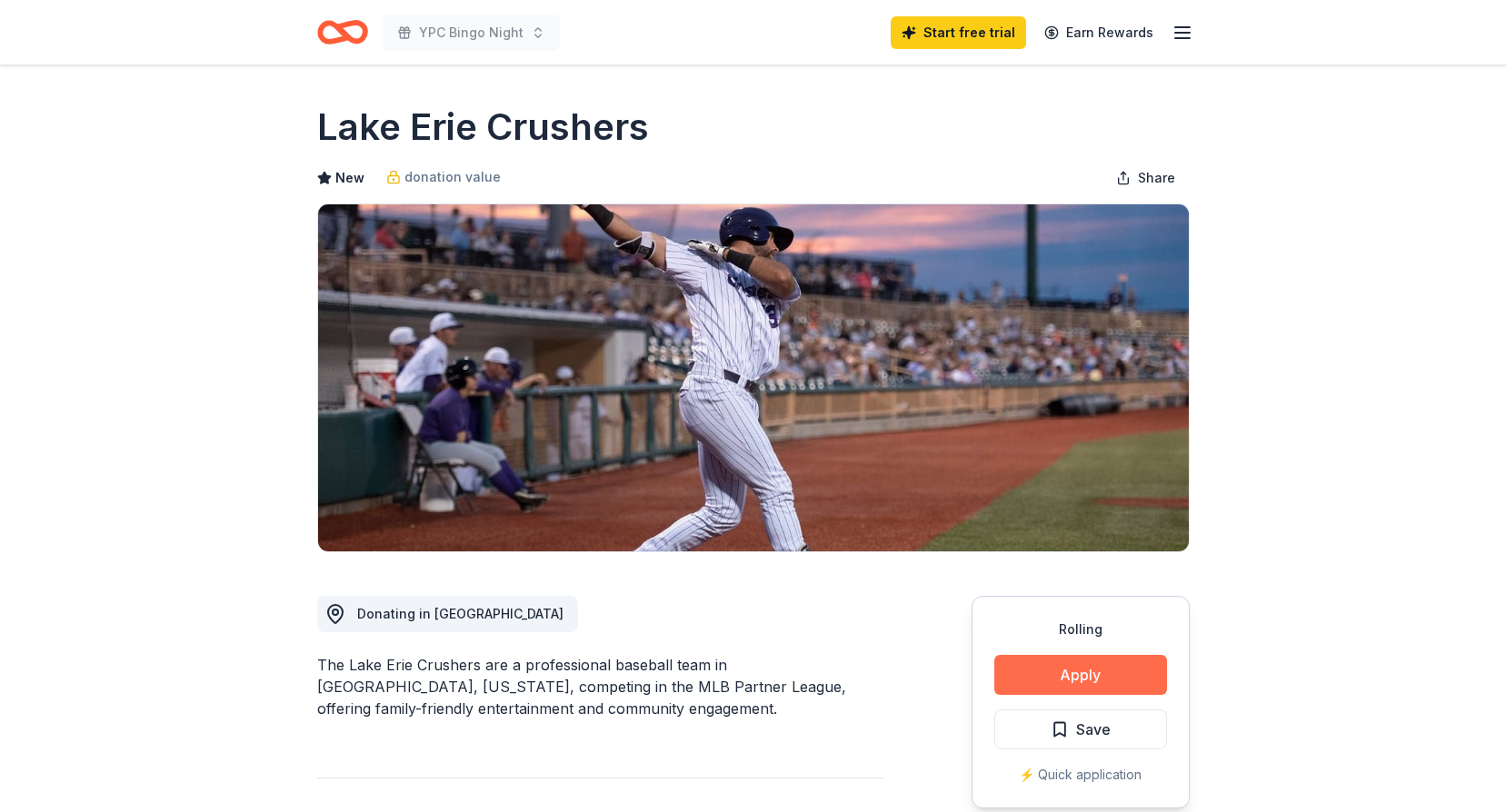
click at [1081, 674] on button "Apply" at bounding box center [1081, 674] width 173 height 40
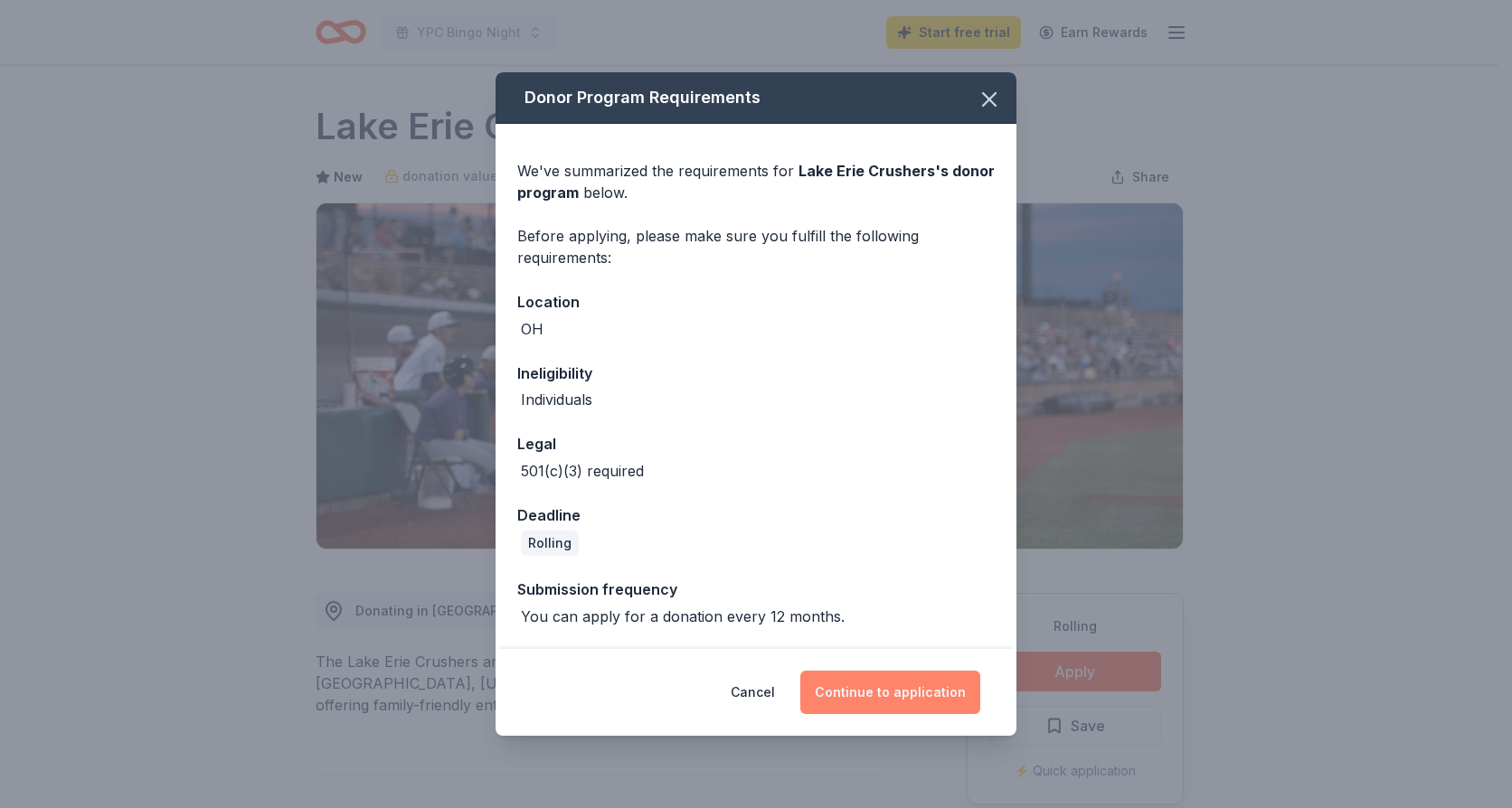
click at [840, 684] on button "Continue to application" at bounding box center [890, 692] width 180 height 43
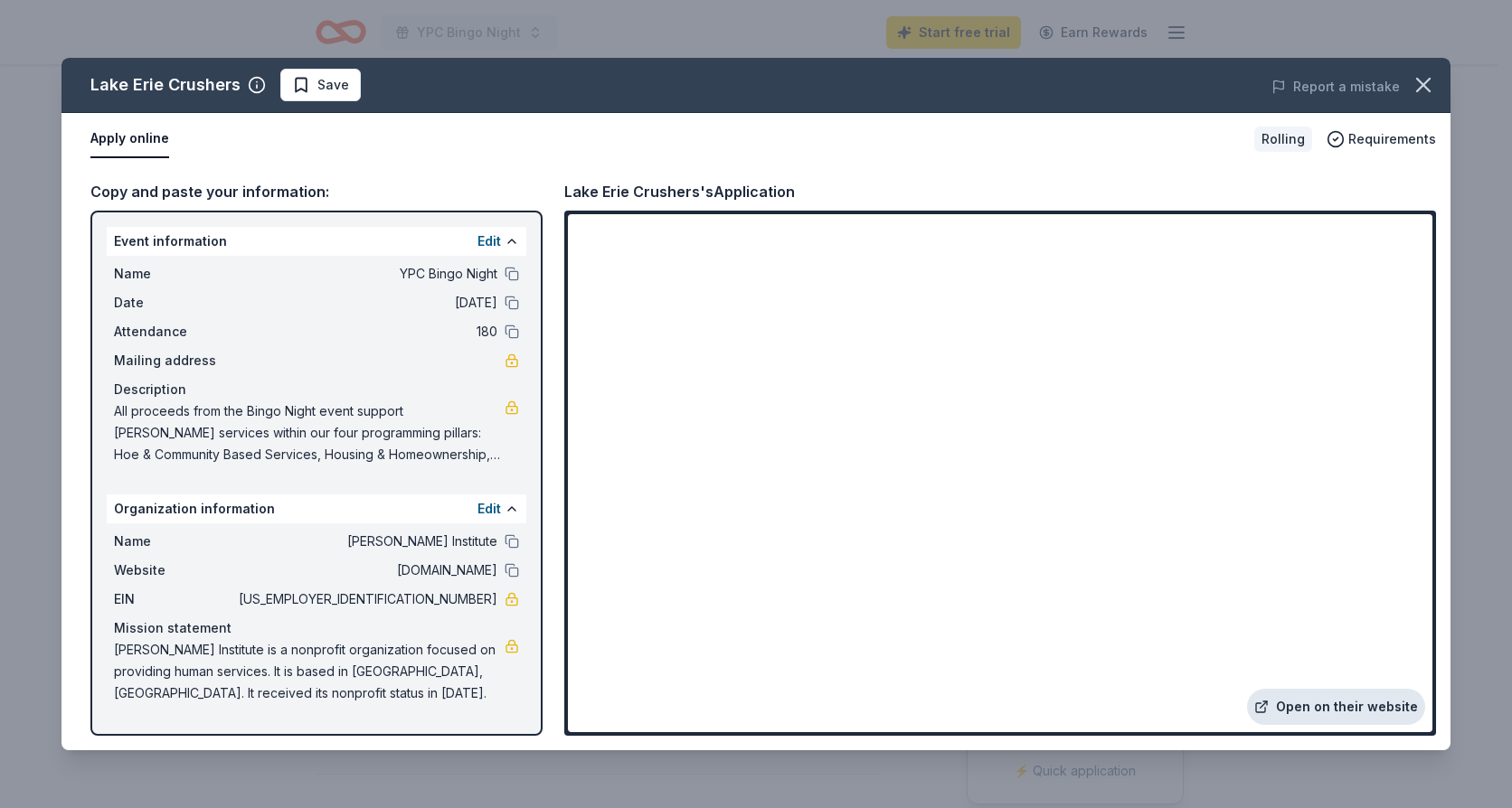
click at [1340, 693] on link "Open on their website" at bounding box center [1335, 706] width 178 height 36
click at [1415, 89] on icon "button" at bounding box center [1422, 84] width 25 height 25
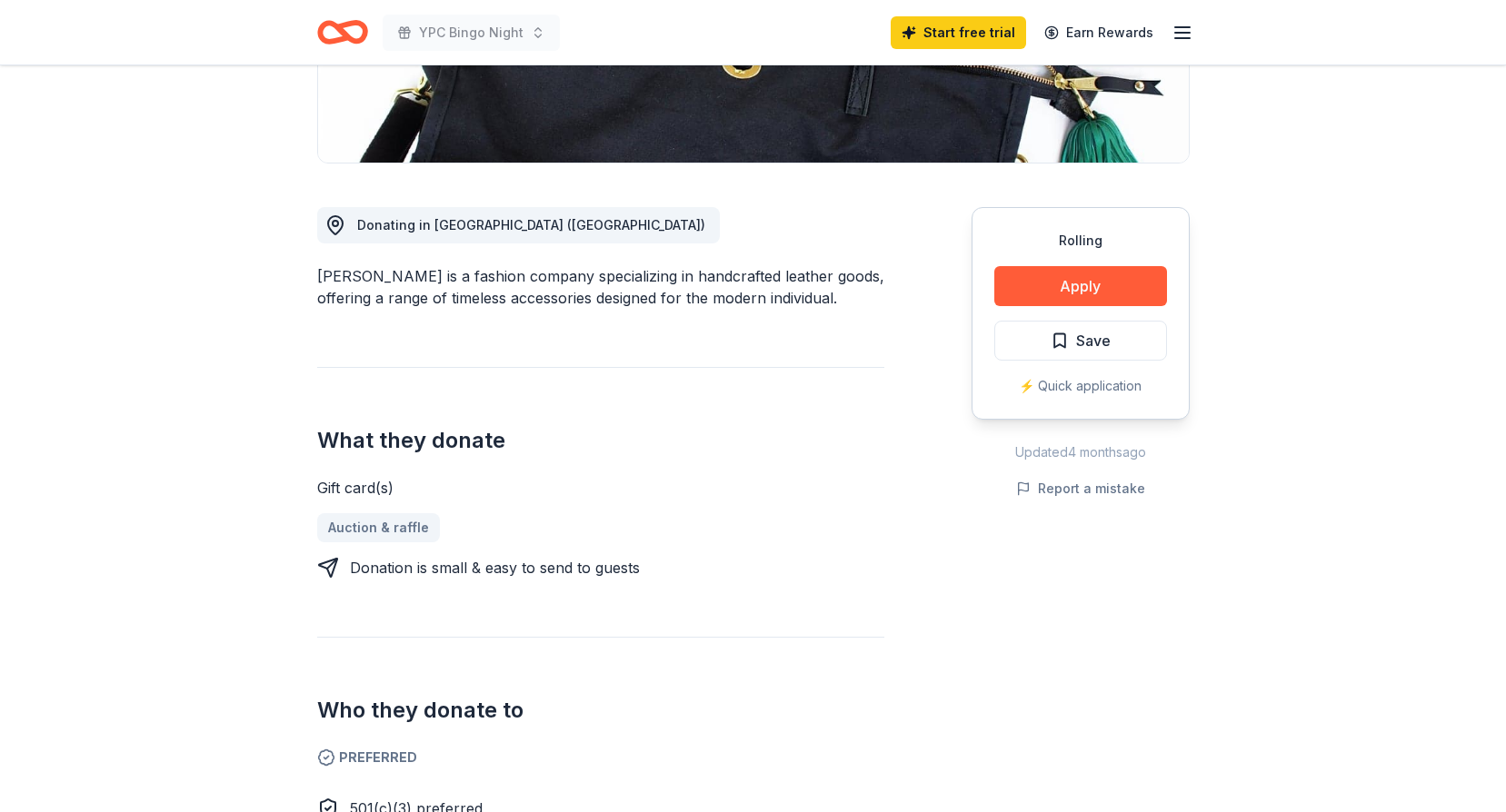
scroll to position [363, 0]
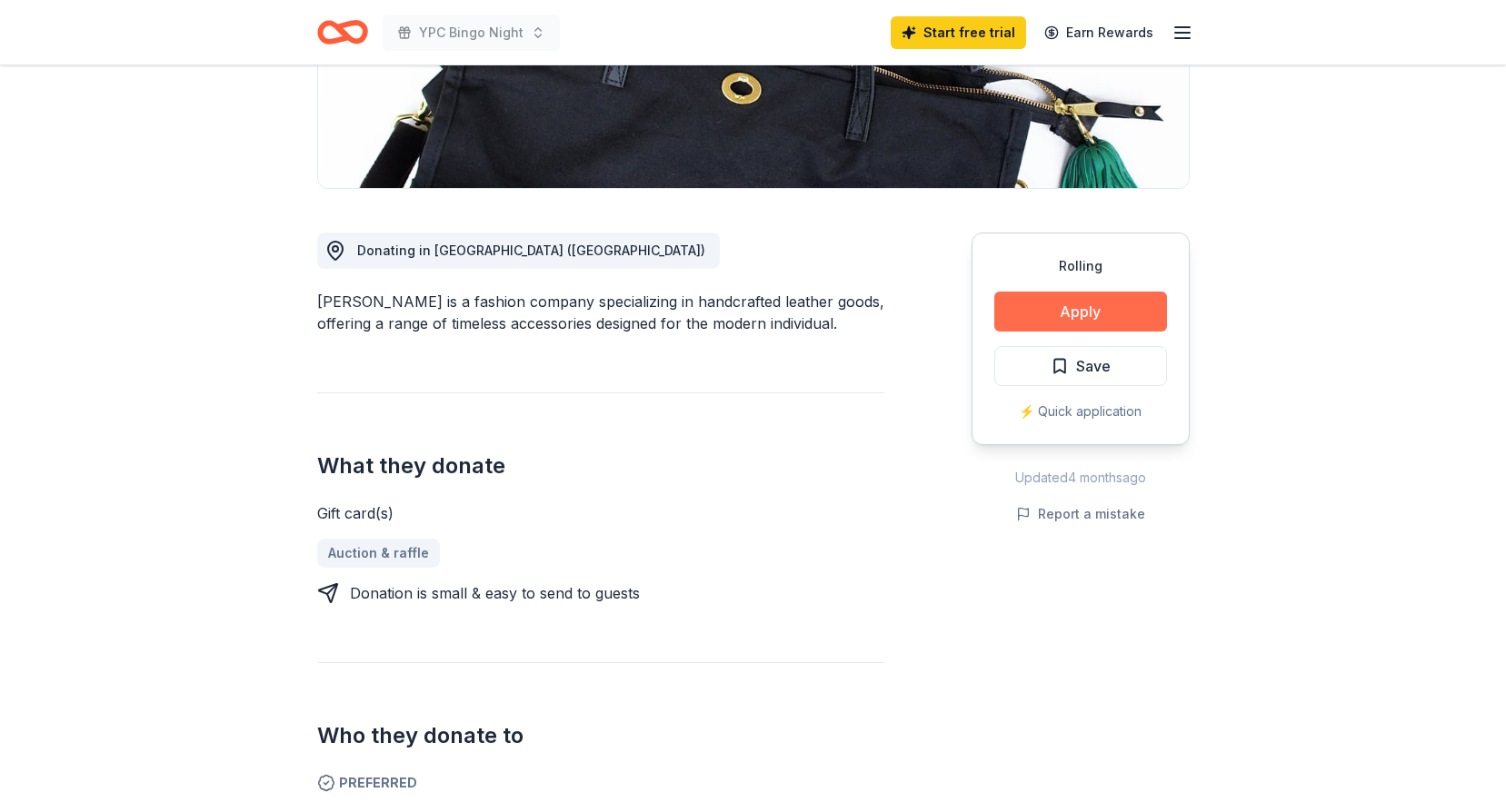
click at [1082, 314] on button "Apply" at bounding box center [1081, 311] width 173 height 40
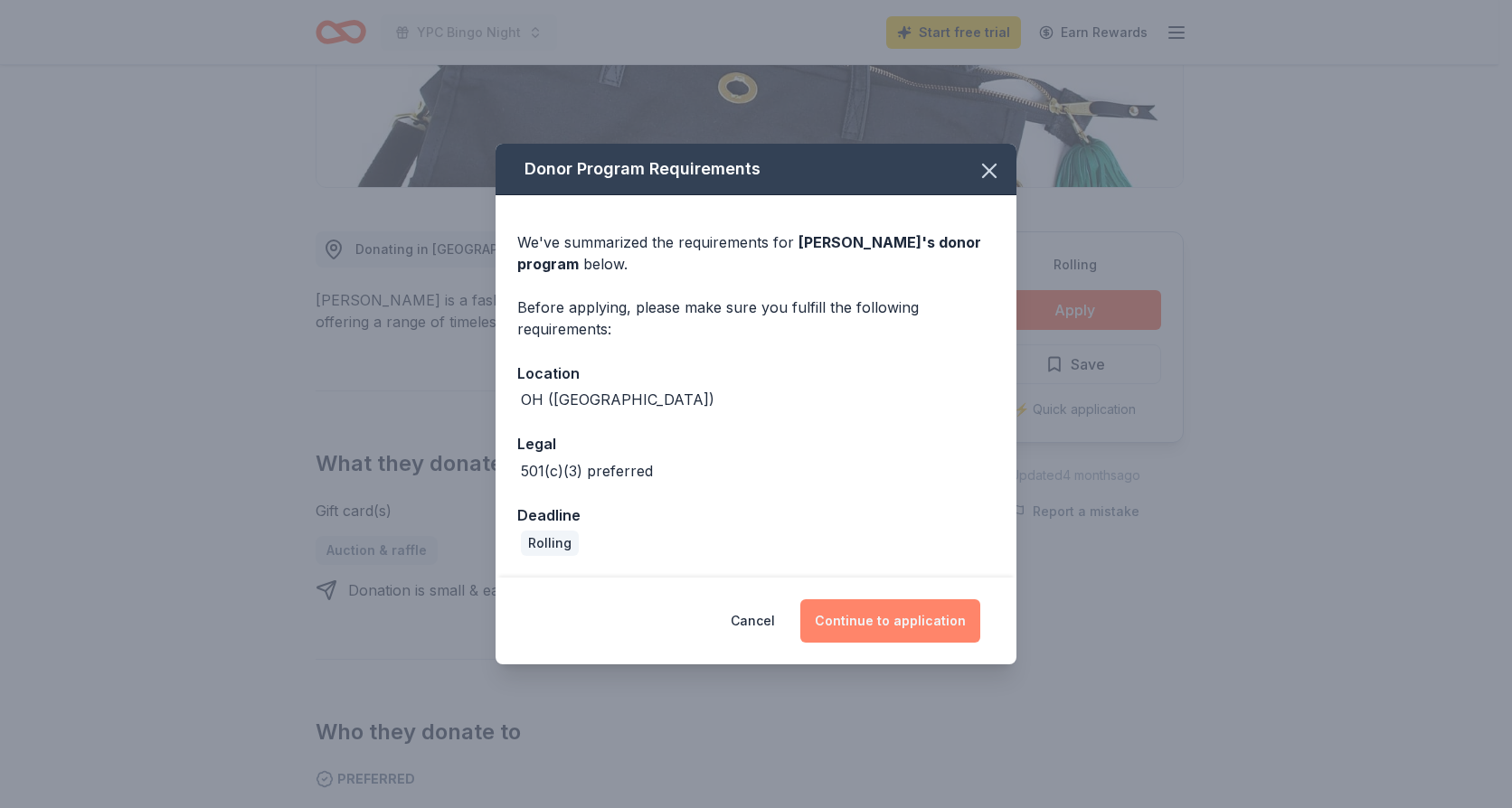
click at [895, 620] on button "Continue to application" at bounding box center [890, 620] width 180 height 43
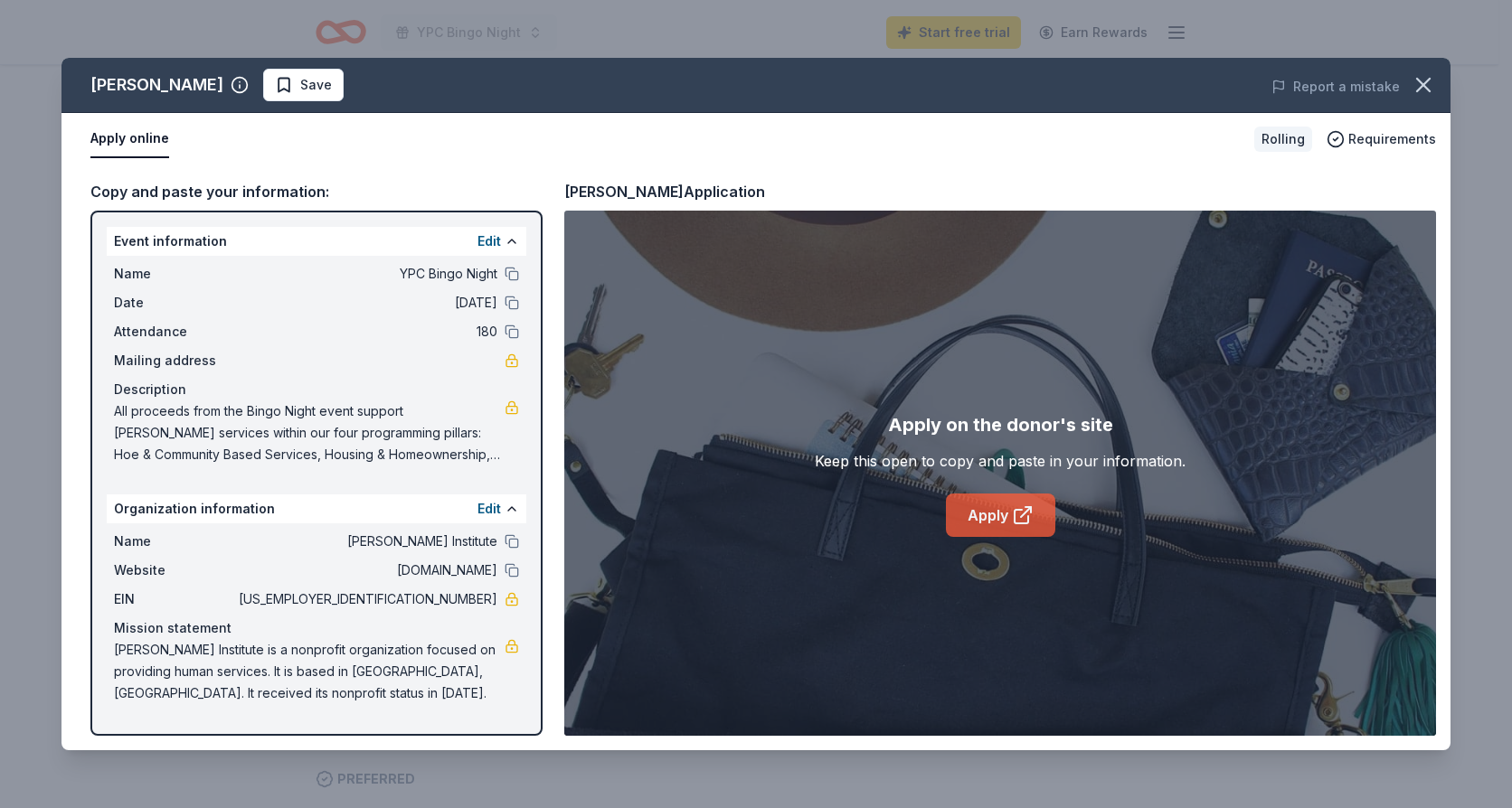
click at [984, 507] on link "Apply" at bounding box center [1001, 515] width 109 height 43
drag, startPoint x: 78, startPoint y: 69, endPoint x: 201, endPoint y: 83, distance: 123.8
click at [201, 83] on div "[PERSON_NAME] Save" at bounding box center [477, 84] width 833 height 32
click at [1420, 82] on icon "button" at bounding box center [1423, 85] width 13 height 13
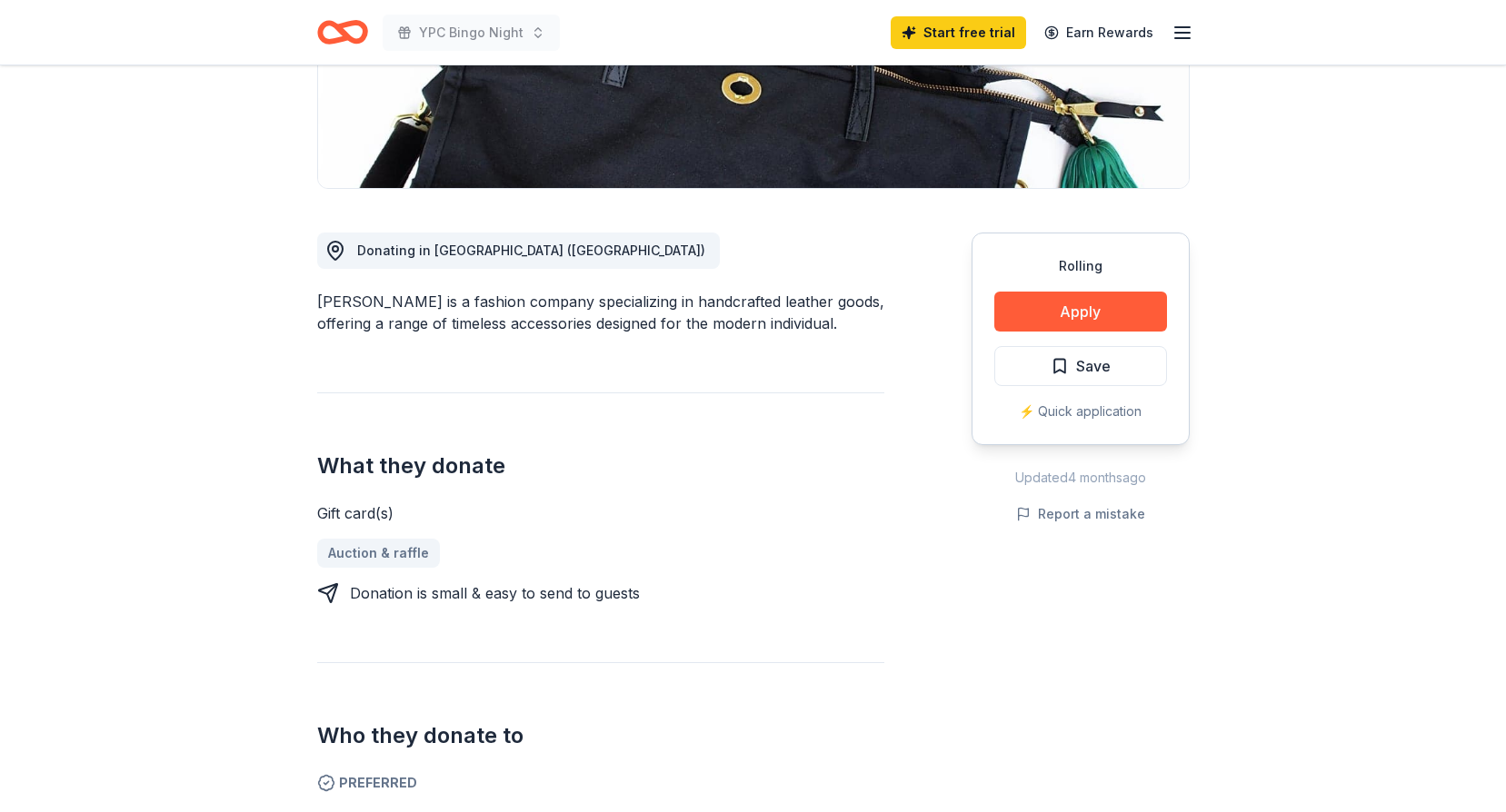
drag, startPoint x: 318, startPoint y: 300, endPoint x: 755, endPoint y: 321, distance: 437.5
click at [755, 321] on div "Blair Ritchey is a fashion company specializing in handcrafted leather goods, o…" at bounding box center [601, 312] width 567 height 44
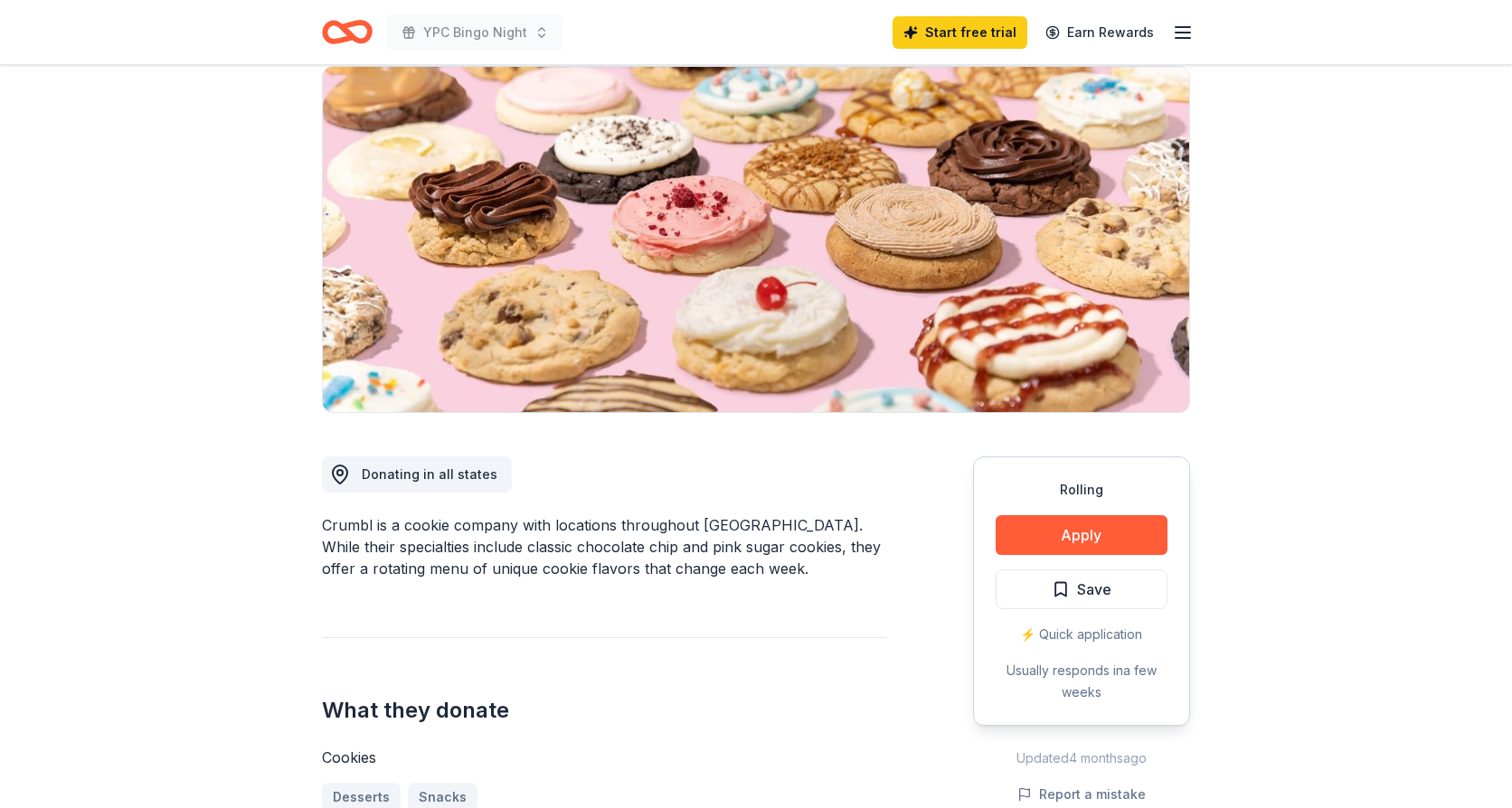
scroll to position [181, 0]
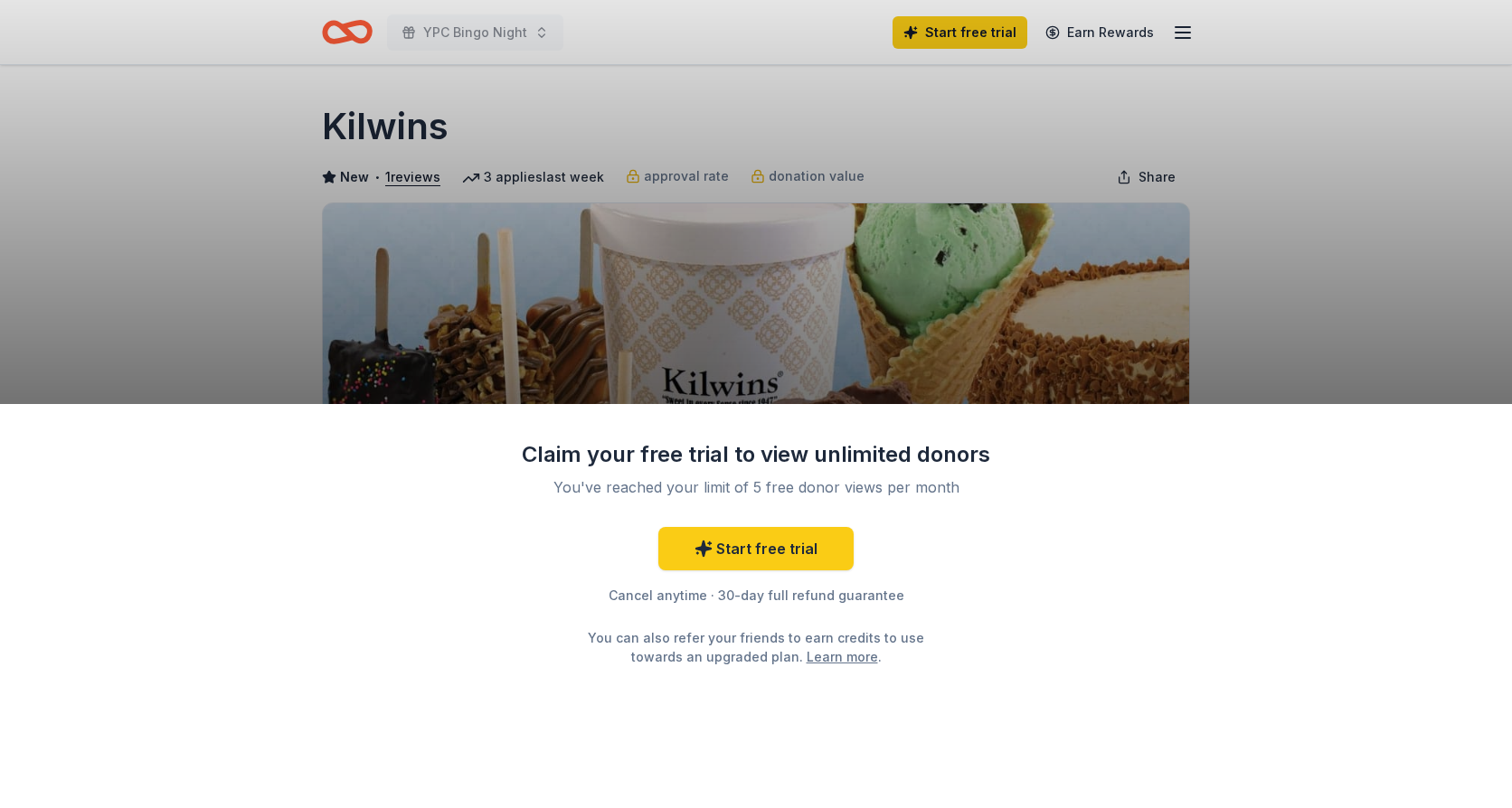
click at [360, 138] on div "Claim your free trial to view unlimited donors You've reached your limit of 5 f…" at bounding box center [756, 404] width 1512 height 808
